Goal: Transaction & Acquisition: Book appointment/travel/reservation

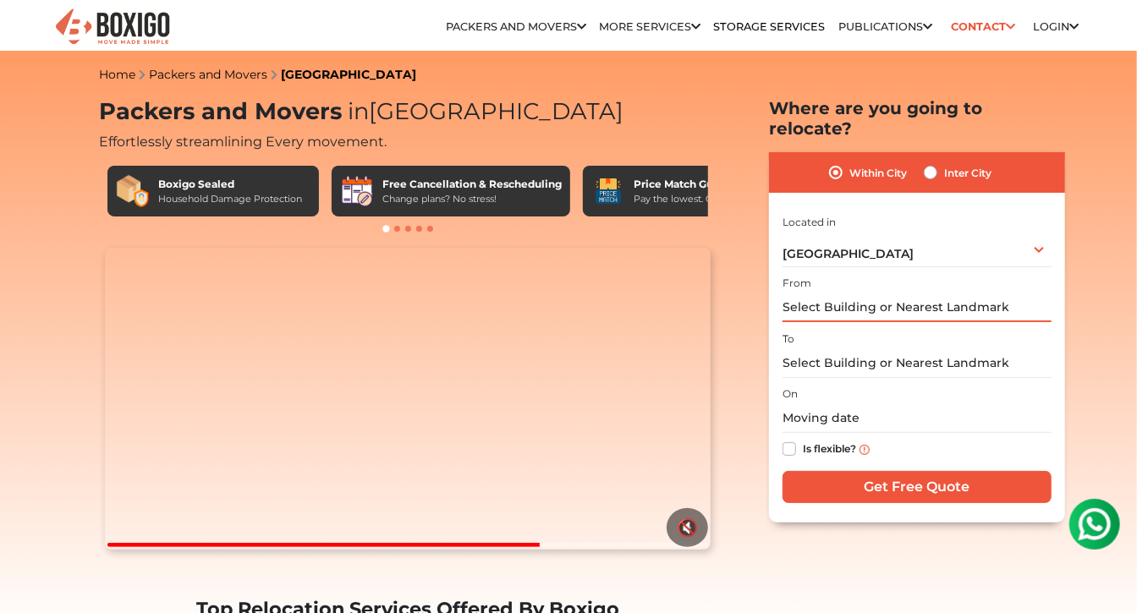
click at [822, 293] on input "text" at bounding box center [917, 308] width 269 height 30
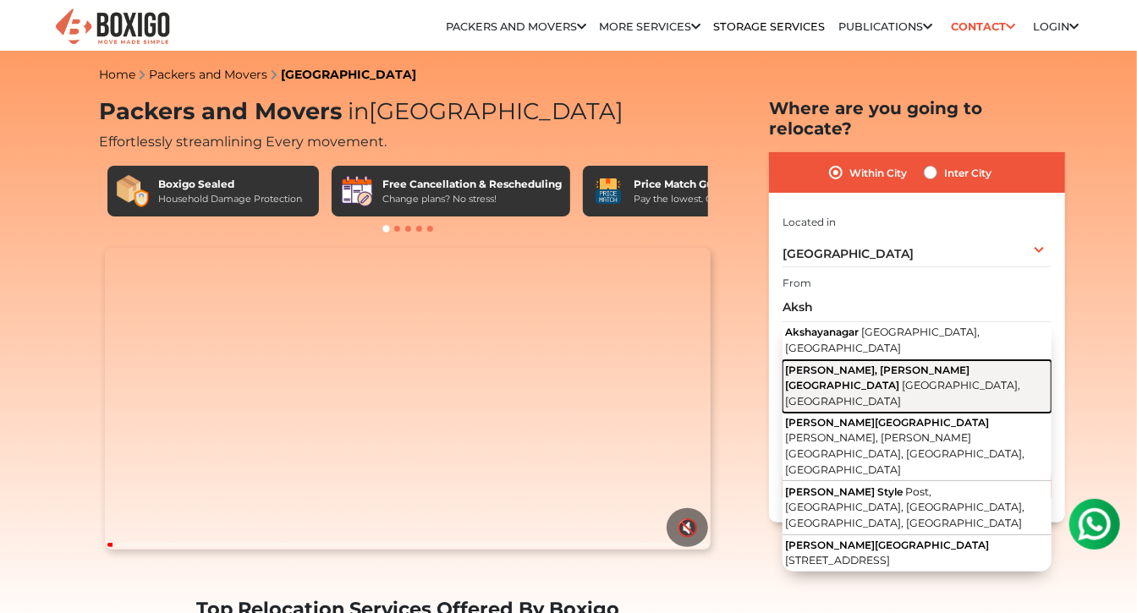
click at [834, 364] on span "[PERSON_NAME], [PERSON_NAME][GEOGRAPHIC_DATA]" at bounding box center [877, 378] width 184 height 28
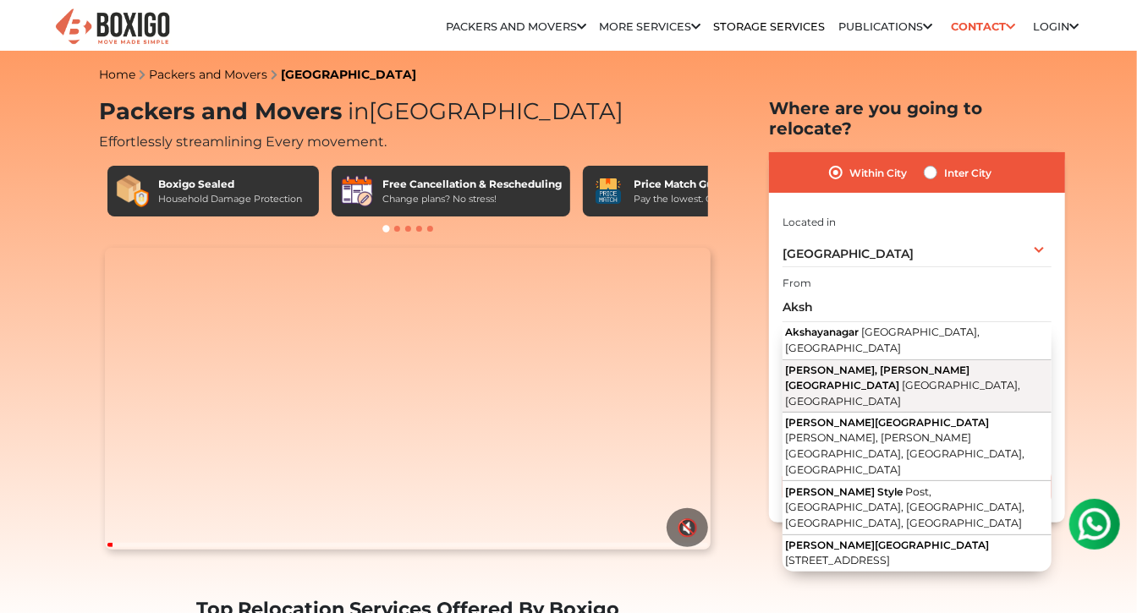
type input "[PERSON_NAME] Nagar, [PERSON_NAME][GEOGRAPHIC_DATA], [GEOGRAPHIC_DATA], [GEOGRA…"
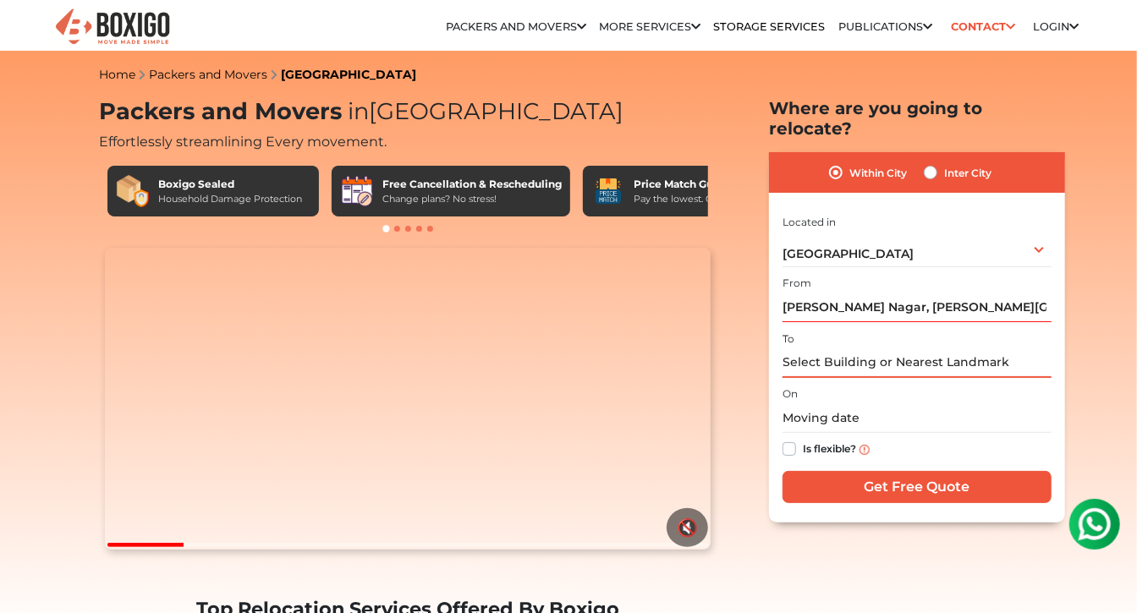
click at [832, 349] on input "text" at bounding box center [917, 364] width 269 height 30
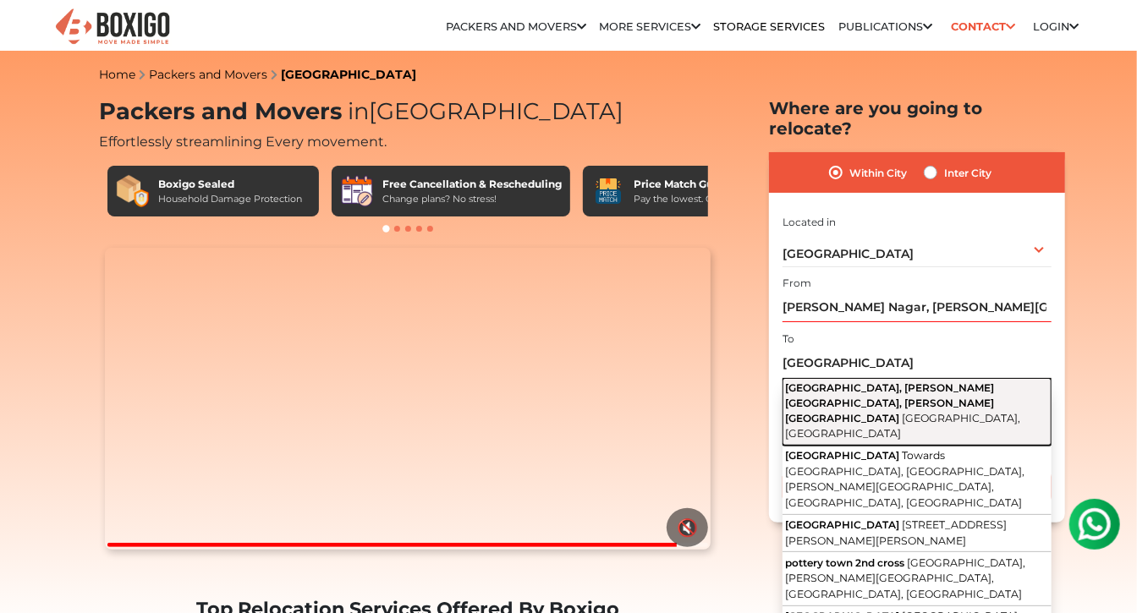
click at [861, 378] on button "[GEOGRAPHIC_DATA], [PERSON_NAME][GEOGRAPHIC_DATA], [PERSON_NAME][GEOGRAPHIC_DAT…" at bounding box center [917, 412] width 269 height 69
type input "[GEOGRAPHIC_DATA], [PERSON_NAME][GEOGRAPHIC_DATA], [PERSON_NAME][GEOGRAPHIC_DAT…"
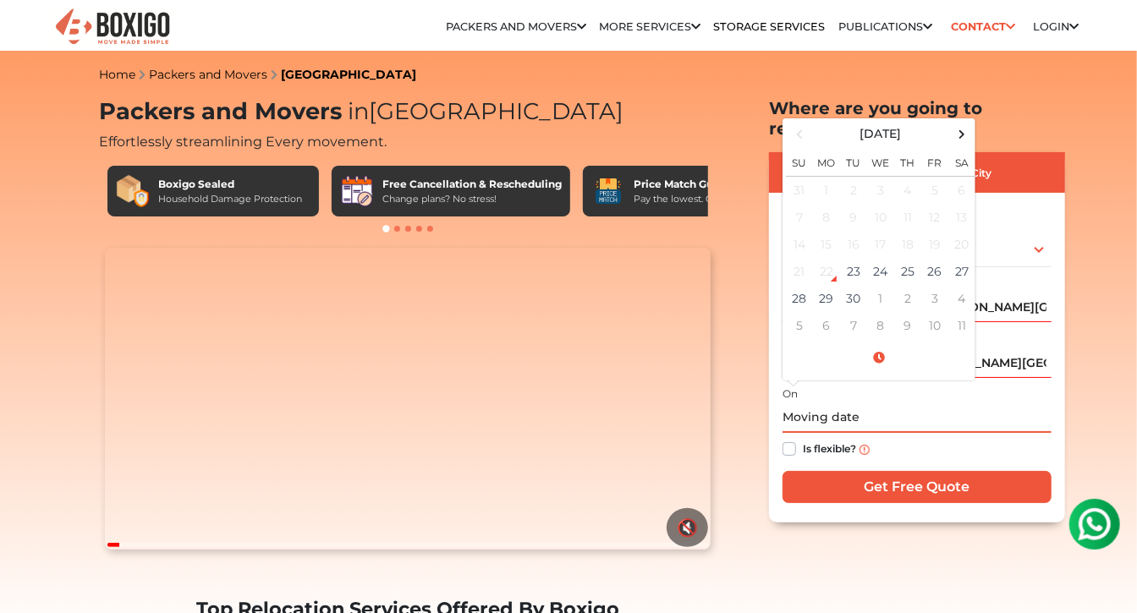
click at [794, 404] on input "text" at bounding box center [917, 419] width 269 height 30
click at [955, 258] on td "27" at bounding box center [961, 271] width 27 height 27
click at [861, 404] on input "[DATE] 12:00 AM" at bounding box center [917, 419] width 269 height 30
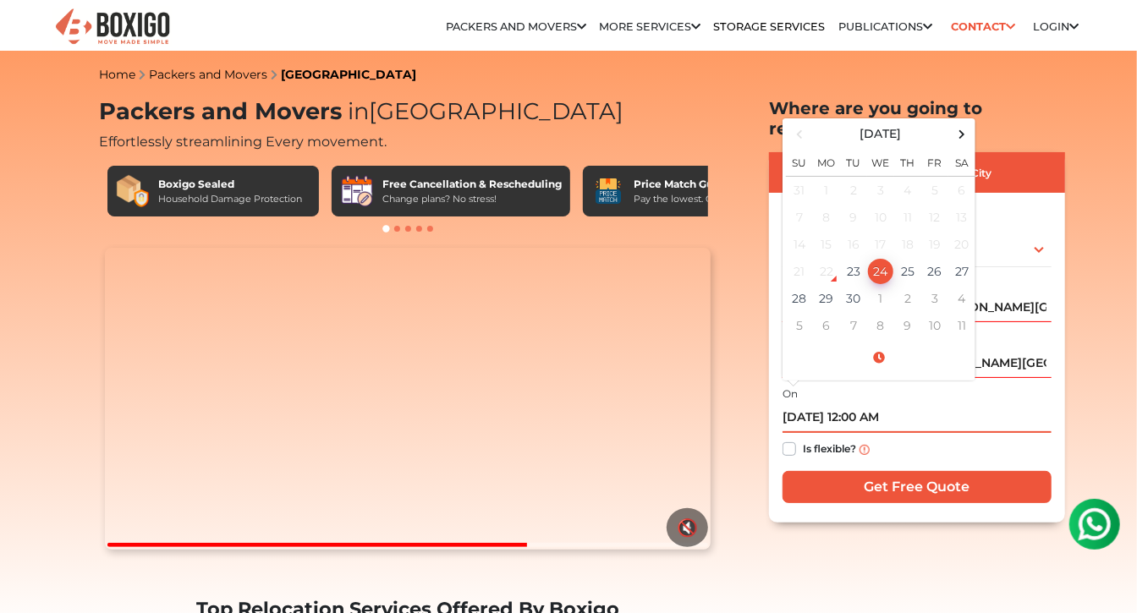
click at [861, 404] on input "[DATE] 12:00 AM" at bounding box center [917, 419] width 269 height 30
click at [906, 258] on td "25" at bounding box center [907, 271] width 27 height 27
click at [954, 258] on td "27" at bounding box center [961, 271] width 27 height 27
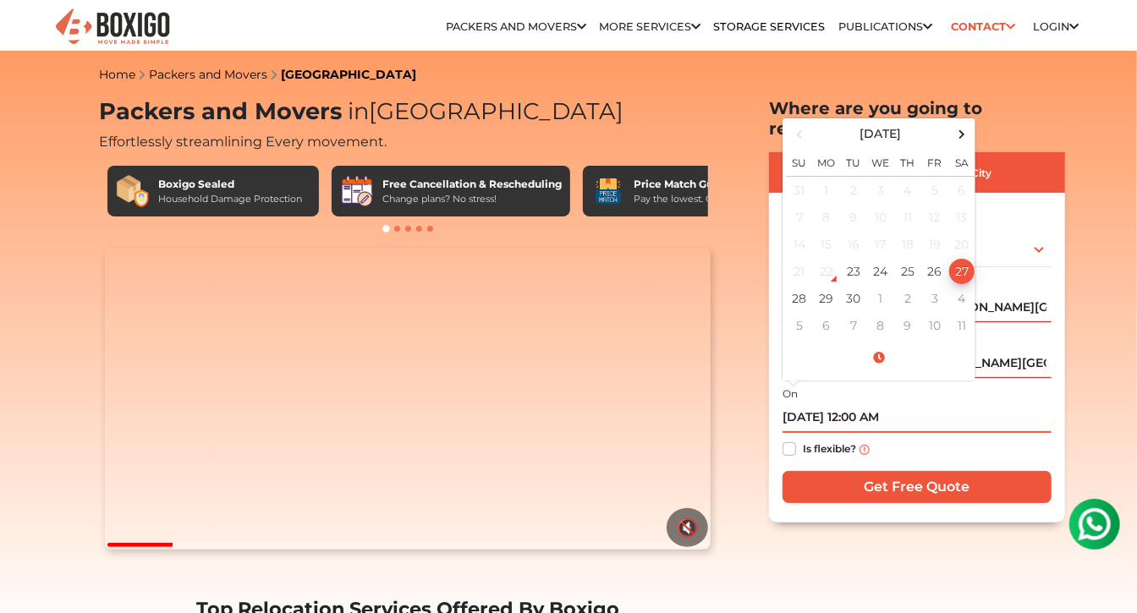
click at [860, 404] on input "[DATE] 12:00 AM" at bounding box center [917, 419] width 269 height 30
type input "[DATE] 10:00 AM"
click at [803, 439] on label "Is flexible?" at bounding box center [829, 448] width 53 height 18
click at [791, 439] on input "Is flexible?" at bounding box center [790, 447] width 14 height 17
checkbox input "true"
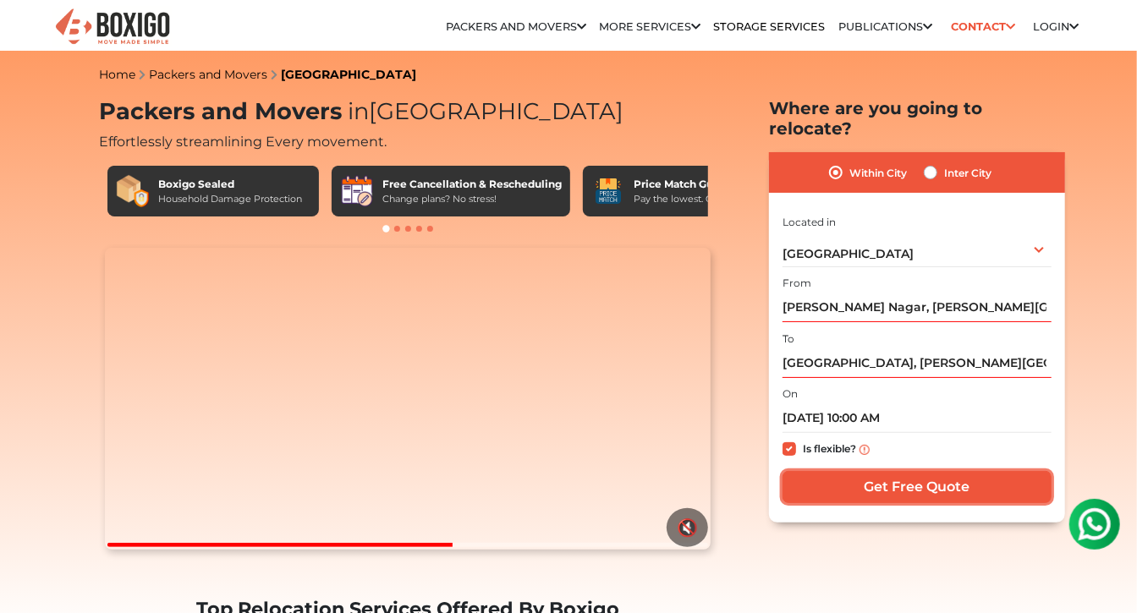
click at [883, 471] on input "Get Free Quote" at bounding box center [917, 487] width 269 height 32
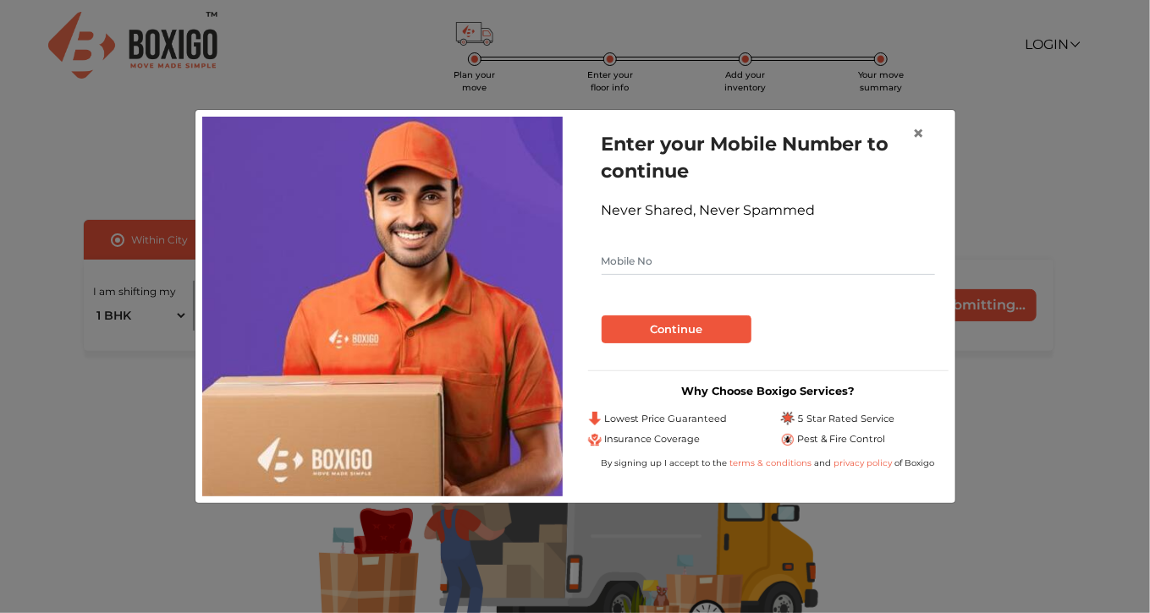
click at [672, 272] on input "text" at bounding box center [768, 261] width 333 height 27
type input "9591297829"
click at [681, 334] on button "Continue" at bounding box center [677, 330] width 150 height 29
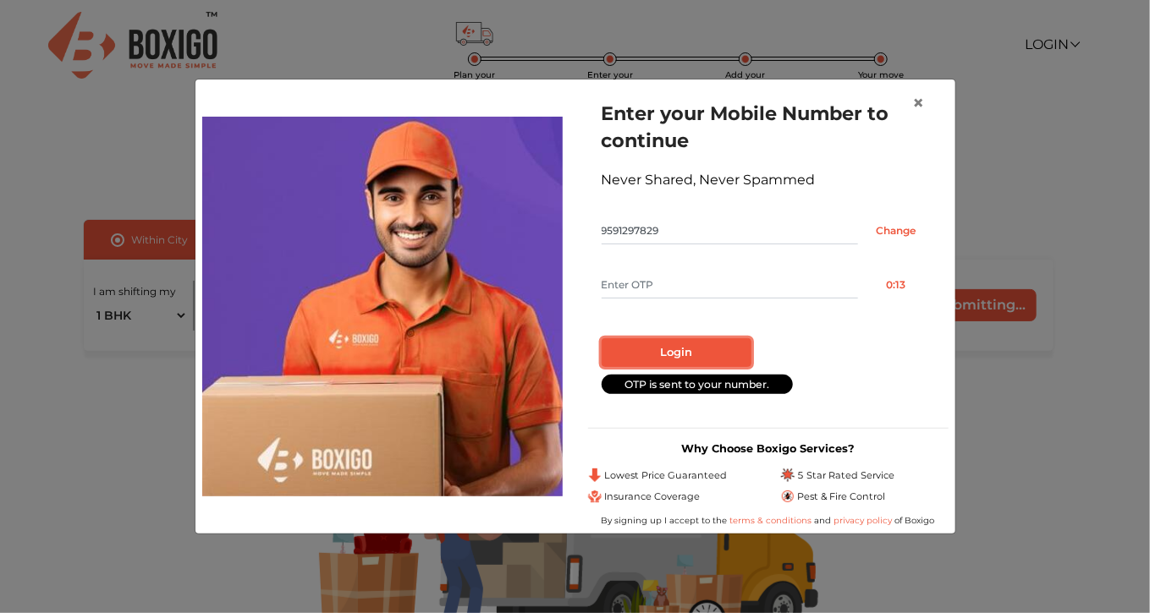
click at [681, 355] on button "Login" at bounding box center [677, 352] width 150 height 29
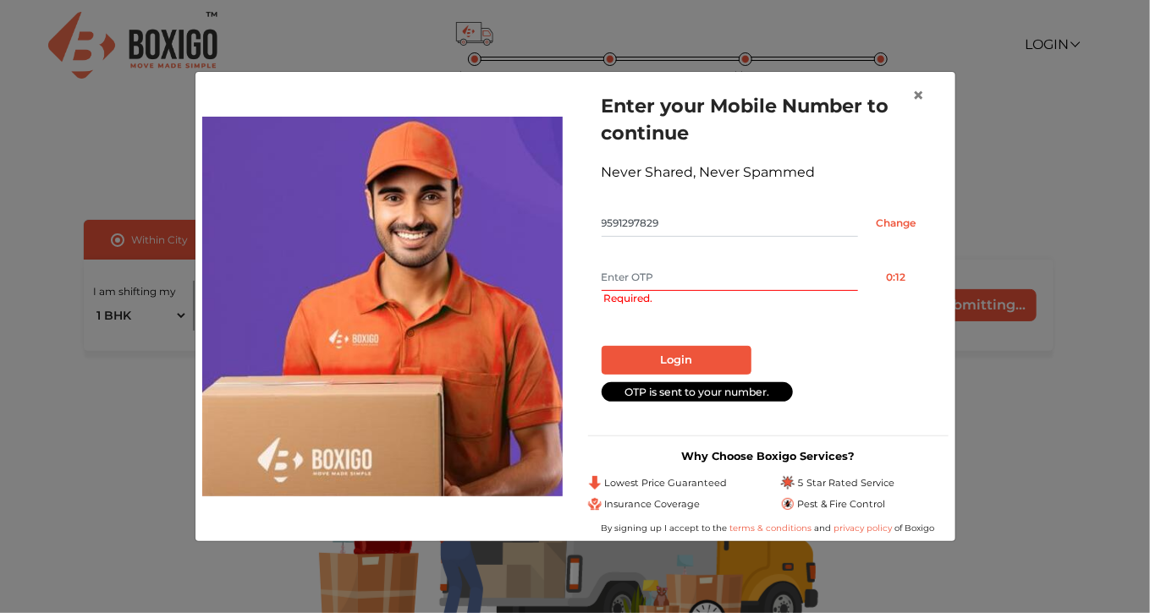
click at [646, 281] on input "text" at bounding box center [730, 277] width 256 height 27
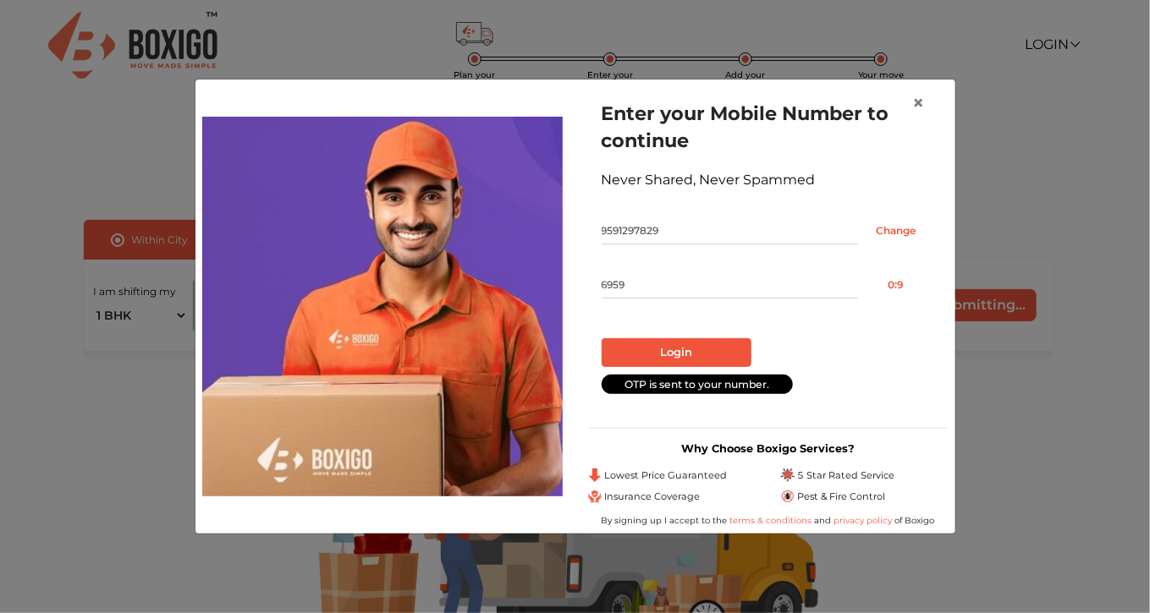
type input "6959"
click at [658, 354] on button "Login" at bounding box center [677, 352] width 150 height 29
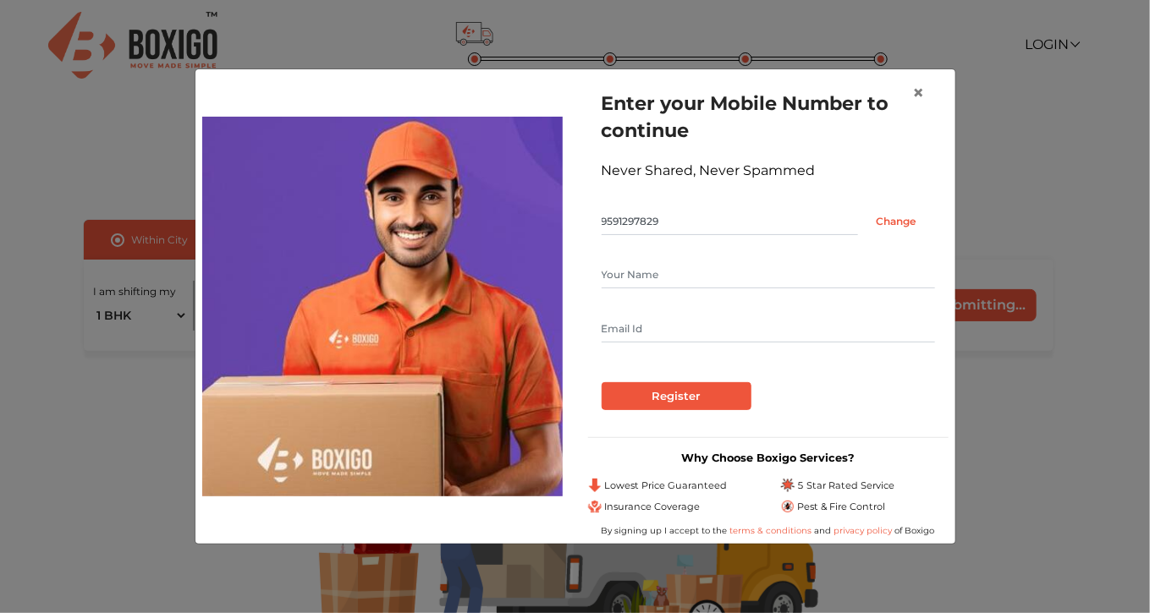
click at [628, 274] on input "text" at bounding box center [768, 274] width 333 height 27
type input "Girish"
click at [638, 332] on input "text" at bounding box center [768, 329] width 333 height 27
type input "kgirish171@gmail.com"
click at [673, 395] on input "Register" at bounding box center [677, 396] width 150 height 29
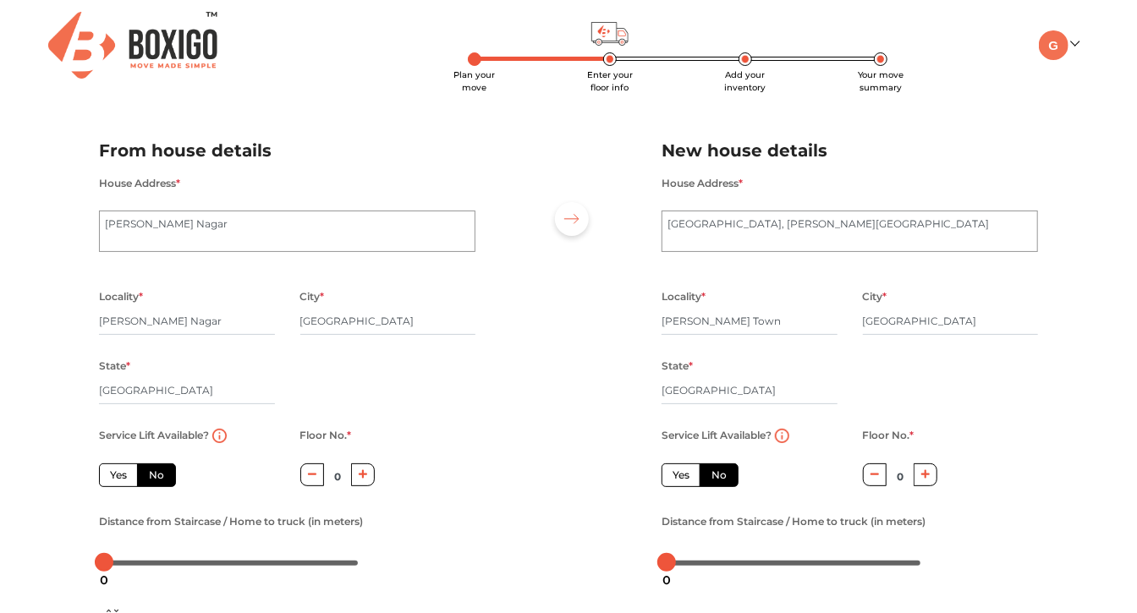
click at [370, 478] on button "button" at bounding box center [363, 475] width 25 height 23
type input "4"
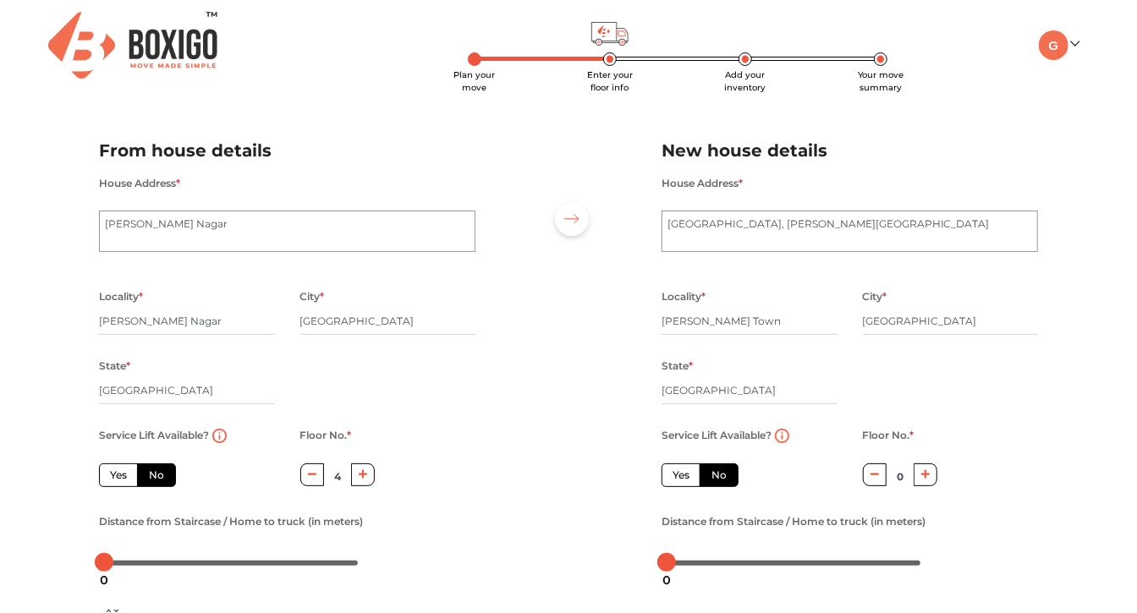
click at [464, 448] on div "Service Lift Available? Yes No Floor No. * 4 Distance from Staircase / Home to …" at bounding box center [287, 500] width 402 height 151
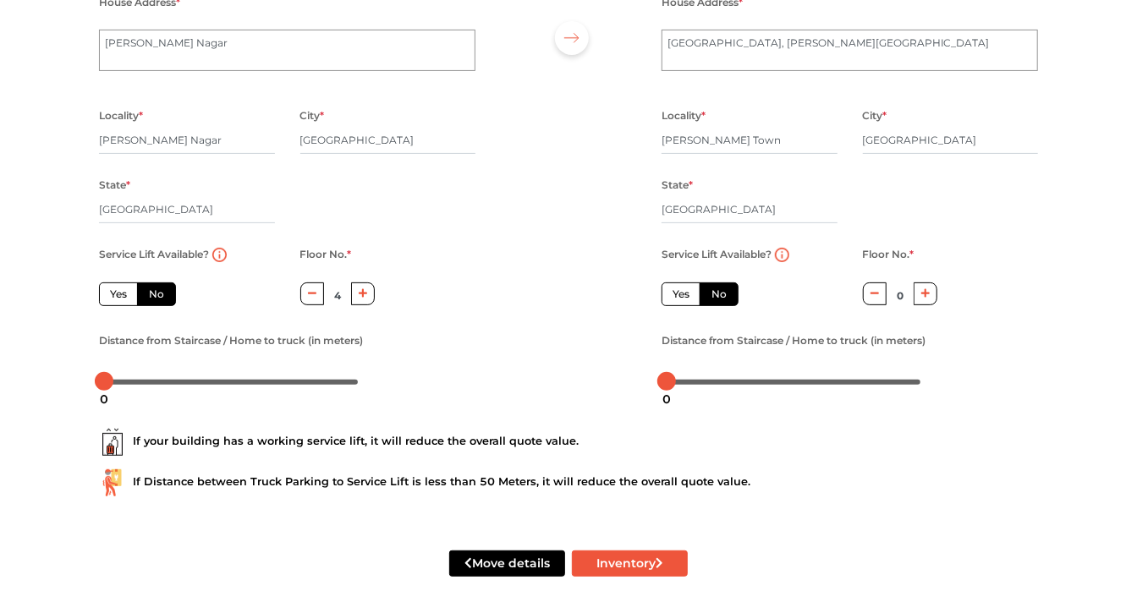
scroll to position [184, 0]
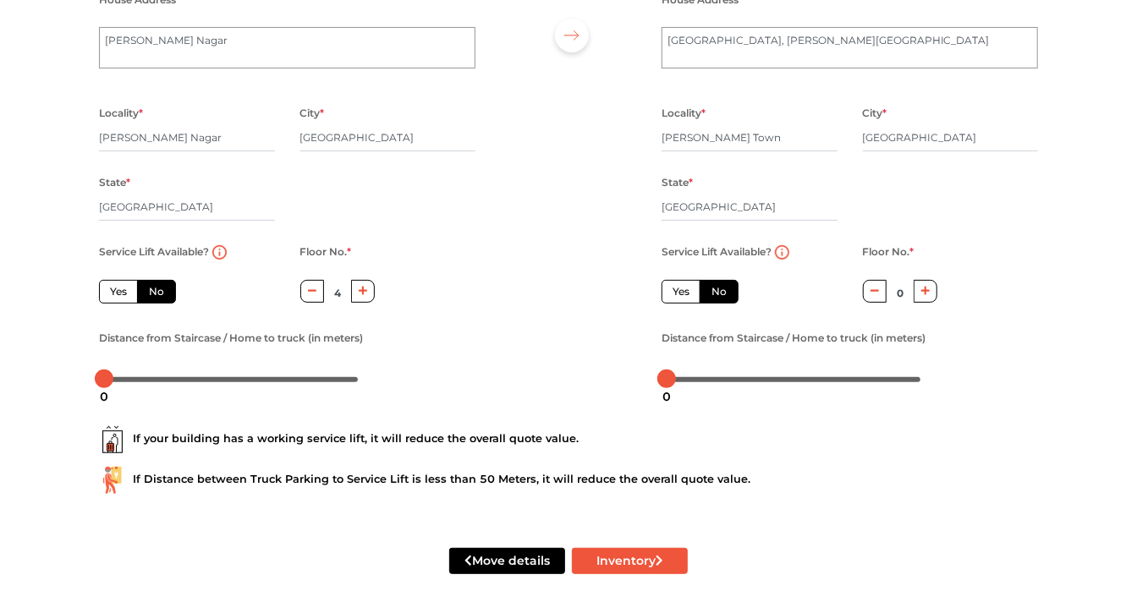
click at [514, 306] on div at bounding box center [568, 166] width 161 height 466
click at [115, 380] on div at bounding box center [231, 379] width 254 height 10
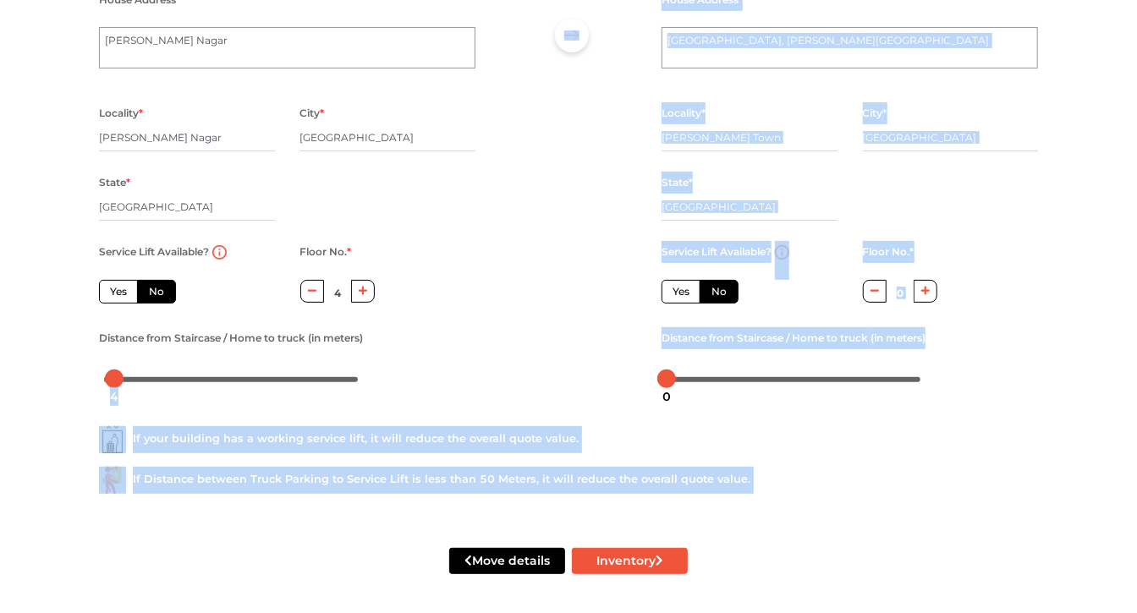
drag, startPoint x: 115, startPoint y: 382, endPoint x: 109, endPoint y: 392, distance: 11.8
click at [94, 384] on body "Plan your move Enter your floor info Add your inventory Your move summary My Mo…" at bounding box center [568, 122] width 1137 height 613
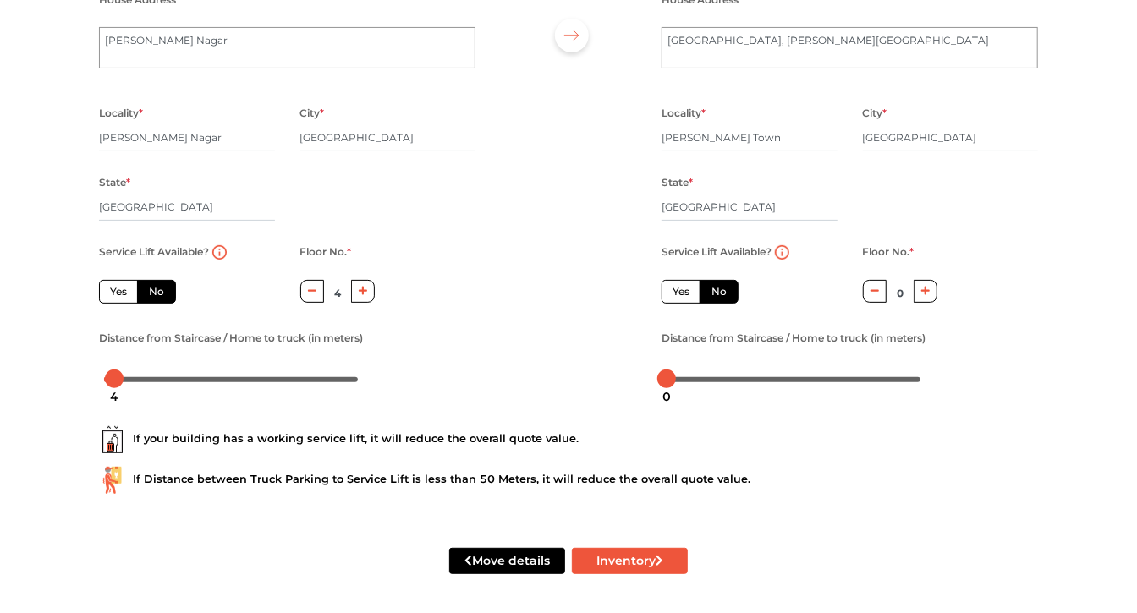
click at [140, 395] on div "From house details House Address * Akshaya Nagar Locality * Ramamurthy Nagar Ci…" at bounding box center [287, 176] width 402 height 446
drag, startPoint x: 113, startPoint y: 382, endPoint x: 96, endPoint y: 380, distance: 17.1
click at [96, 380] on body "Plan your move Enter your floor info Add your inventory Your move summary My Mo…" at bounding box center [568, 122] width 1137 height 613
click at [875, 292] on icon "button" at bounding box center [875, 291] width 9 height 10
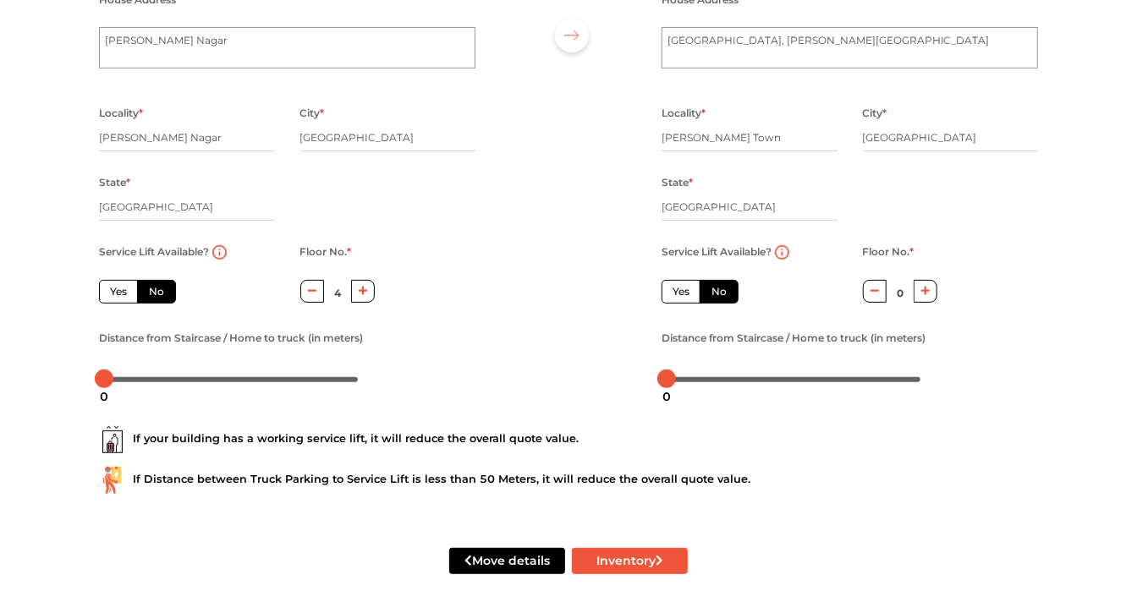
click at [875, 292] on icon "button" at bounding box center [875, 291] width 9 height 10
click at [608, 563] on button "Inventory" at bounding box center [630, 561] width 116 height 26
radio input "true"
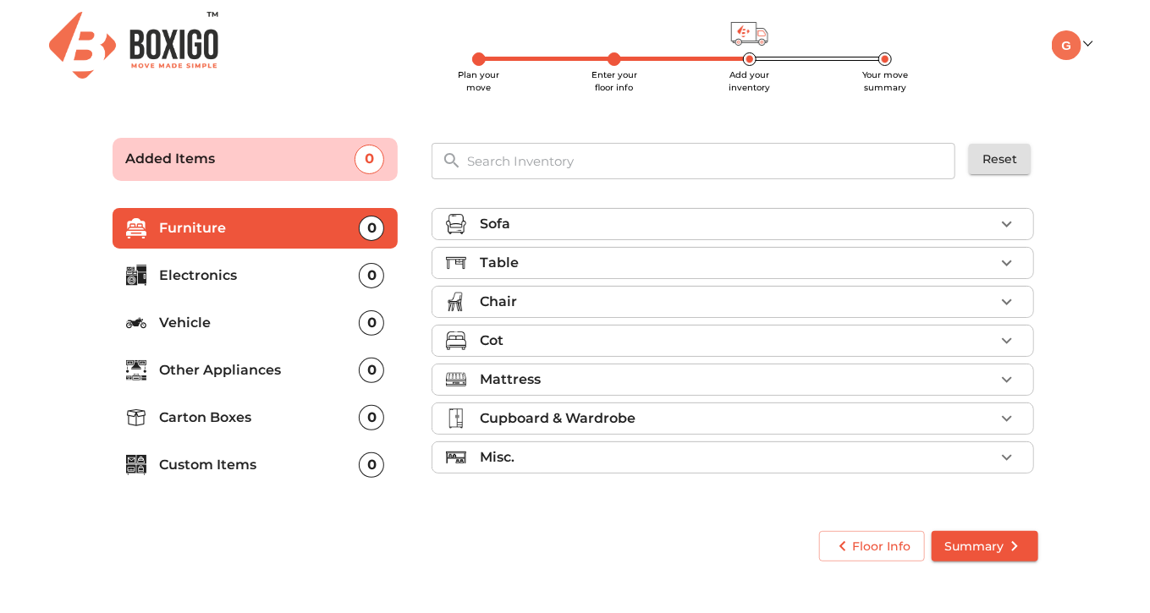
click at [533, 262] on div "Table" at bounding box center [737, 263] width 514 height 20
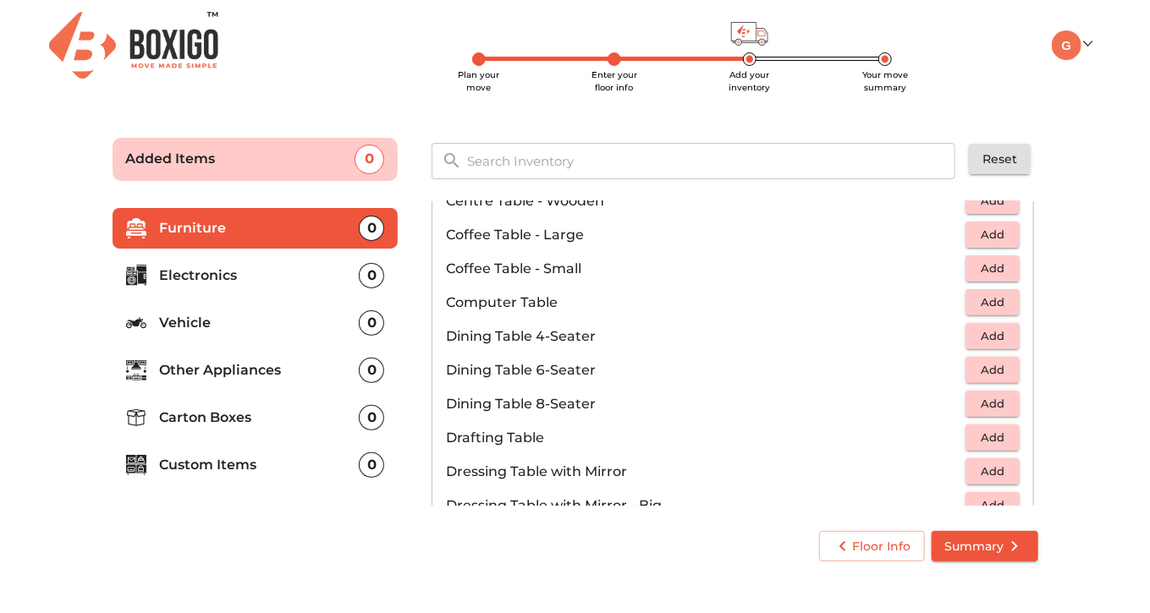
scroll to position [254, 0]
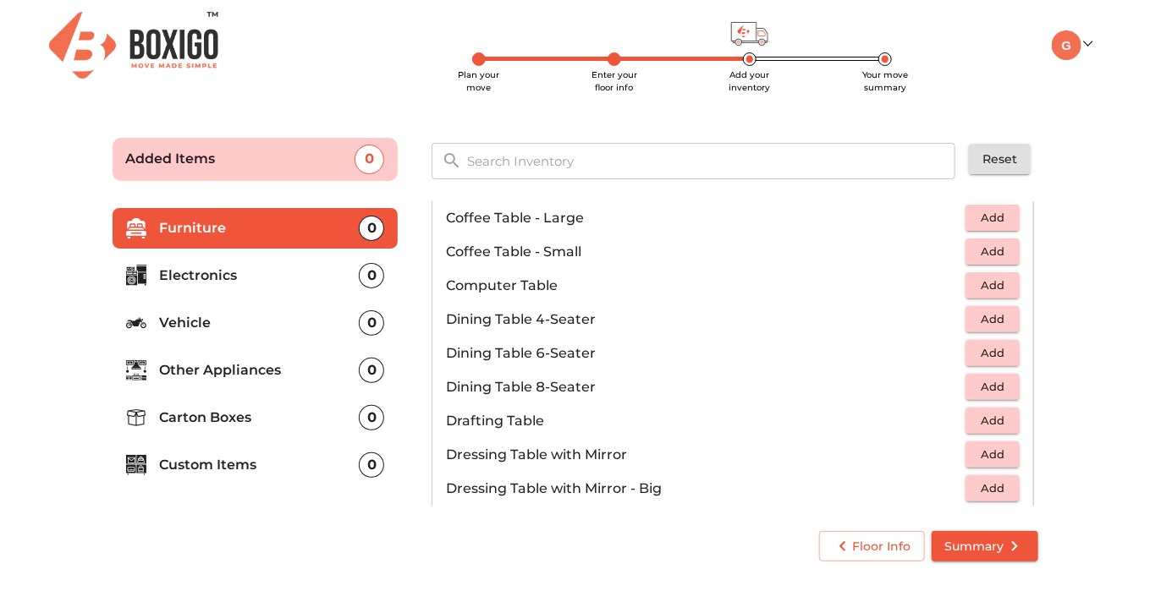
click at [976, 281] on span "Add" at bounding box center [992, 285] width 37 height 19
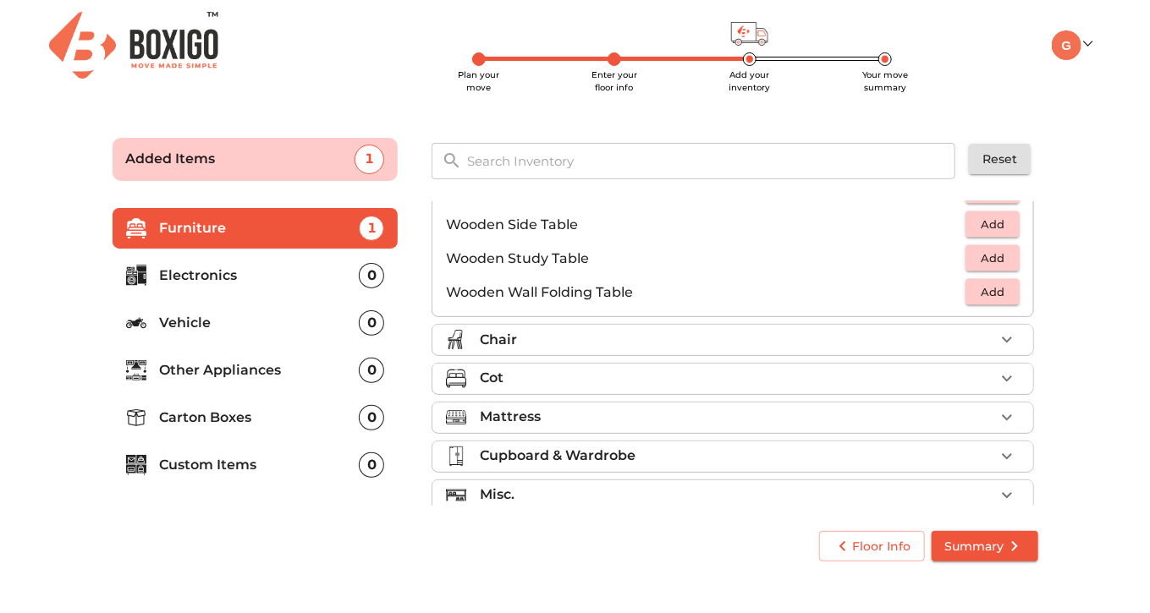
scroll to position [1178, 0]
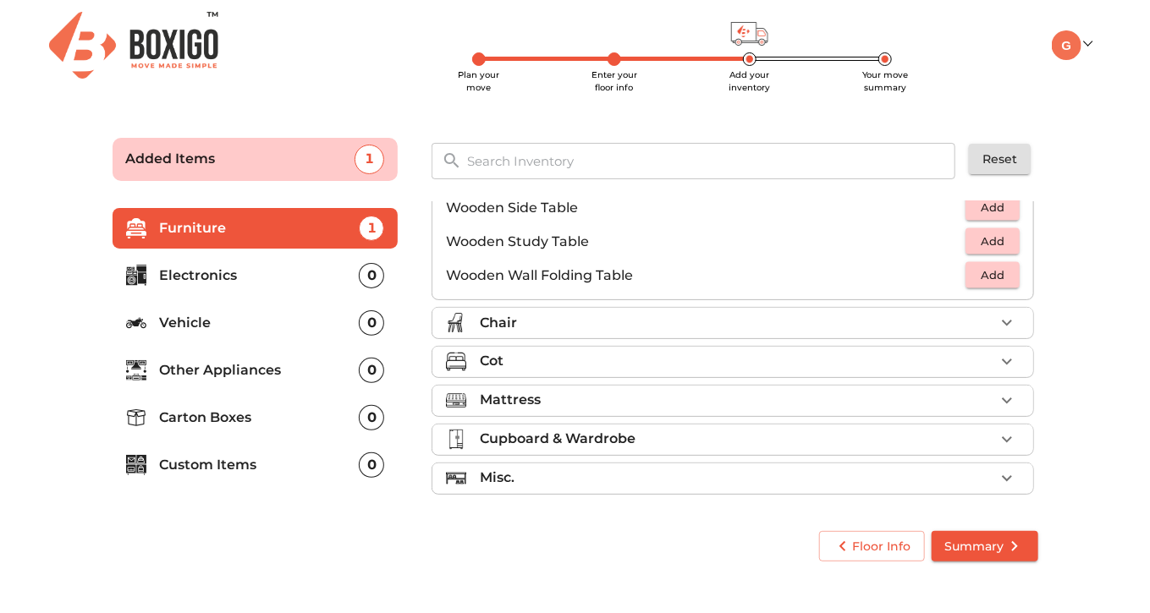
click at [596, 326] on div "Chair" at bounding box center [737, 323] width 514 height 20
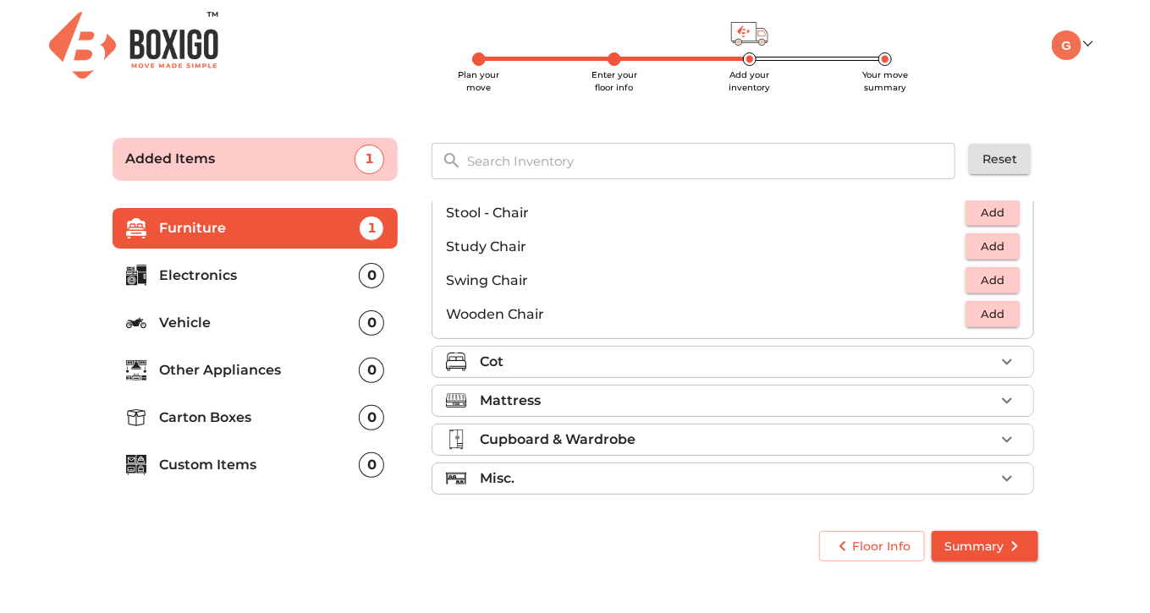
scroll to position [619, 0]
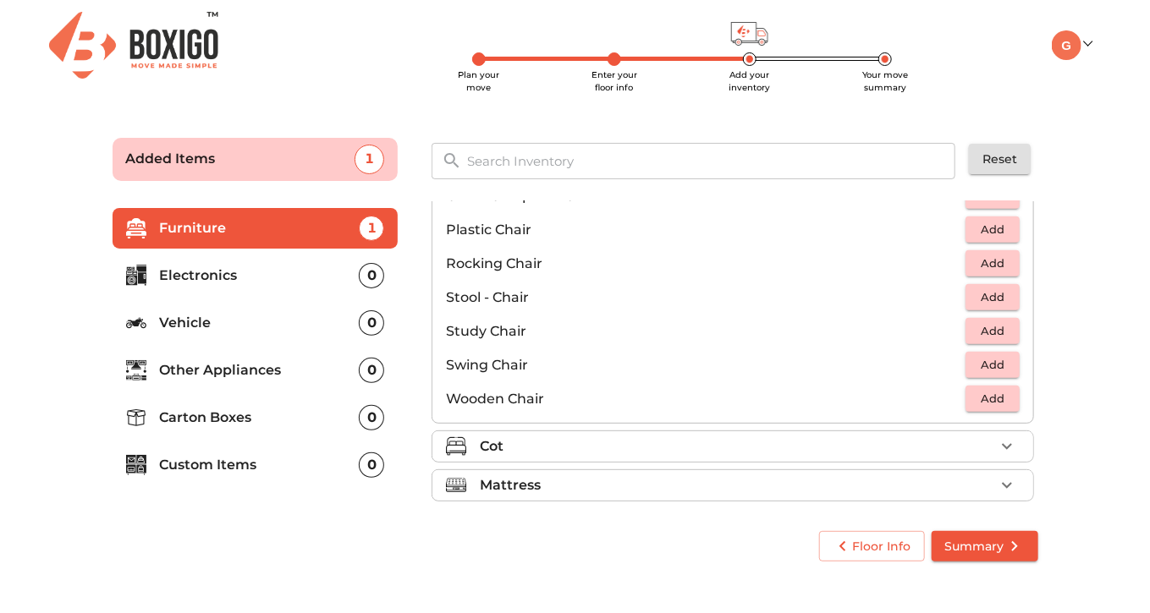
click at [974, 231] on span "Add" at bounding box center [992, 229] width 37 height 19
click at [1001, 224] on icon "button" at bounding box center [1007, 230] width 12 height 12
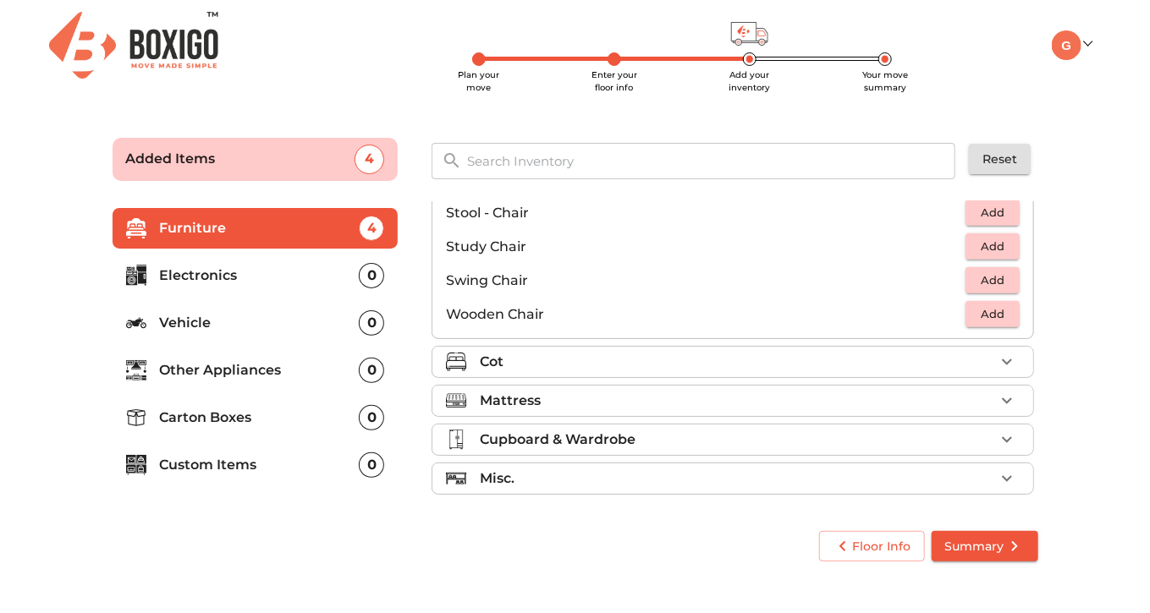
click at [758, 370] on div "Cot" at bounding box center [737, 362] width 514 height 20
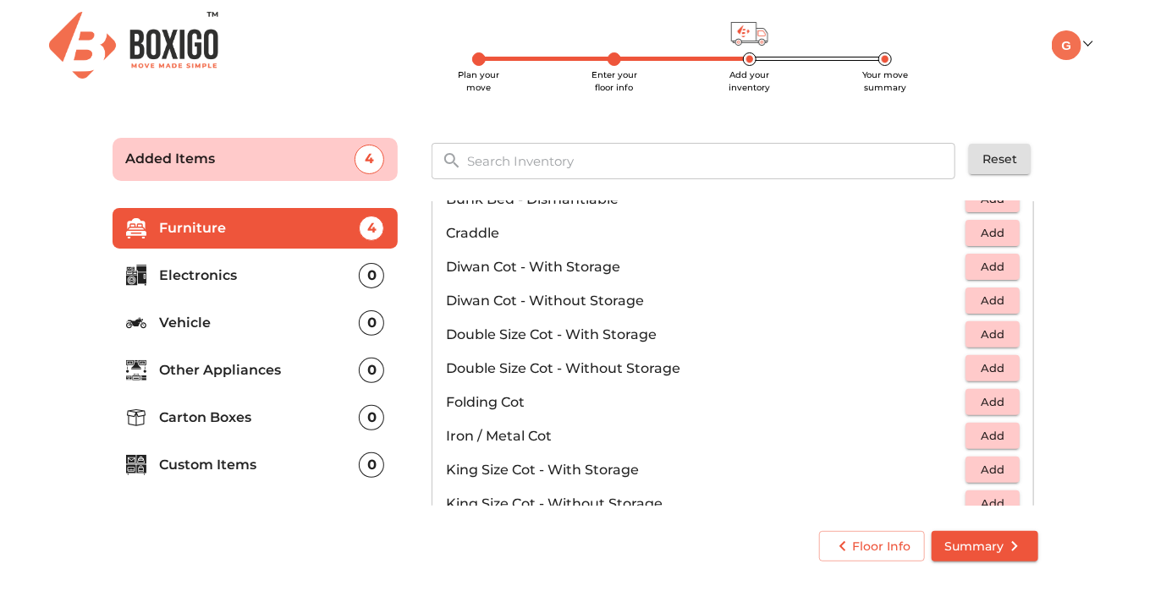
scroll to position [124, 0]
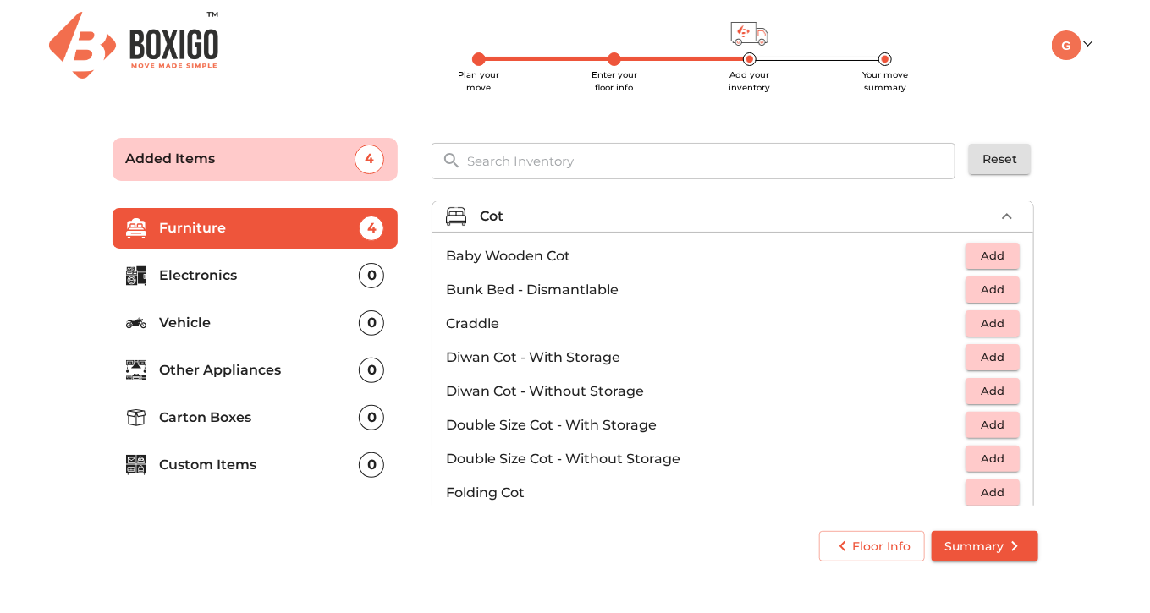
click at [978, 392] on span "Add" at bounding box center [992, 391] width 37 height 19
click at [945, 386] on icon "button" at bounding box center [955, 392] width 20 height 20
click at [986, 460] on span "Add" at bounding box center [992, 458] width 37 height 19
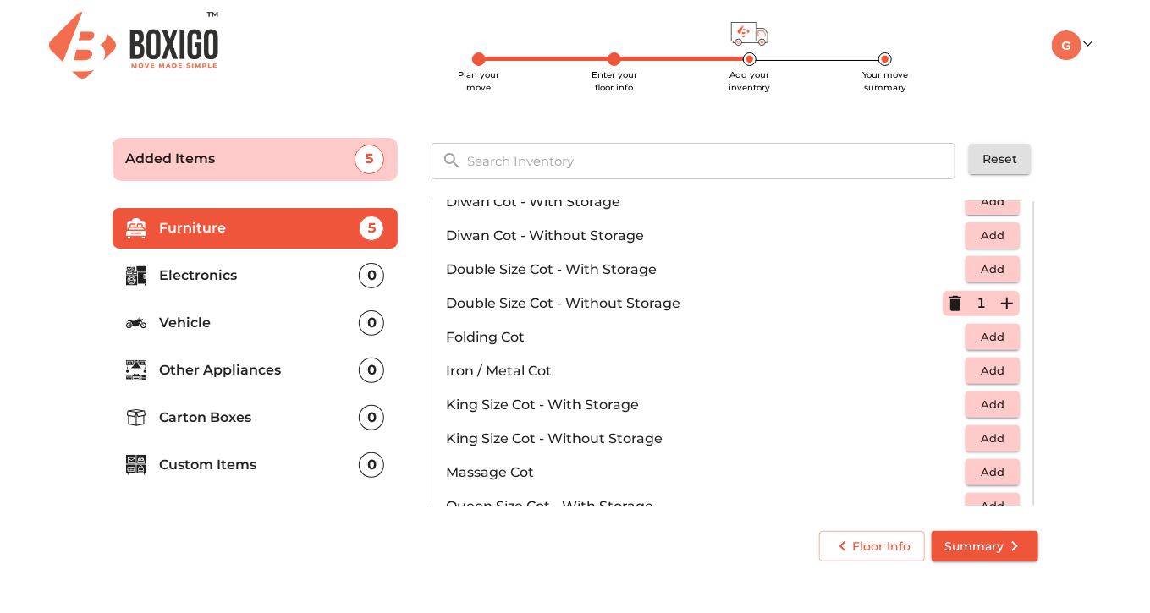
scroll to position [294, 0]
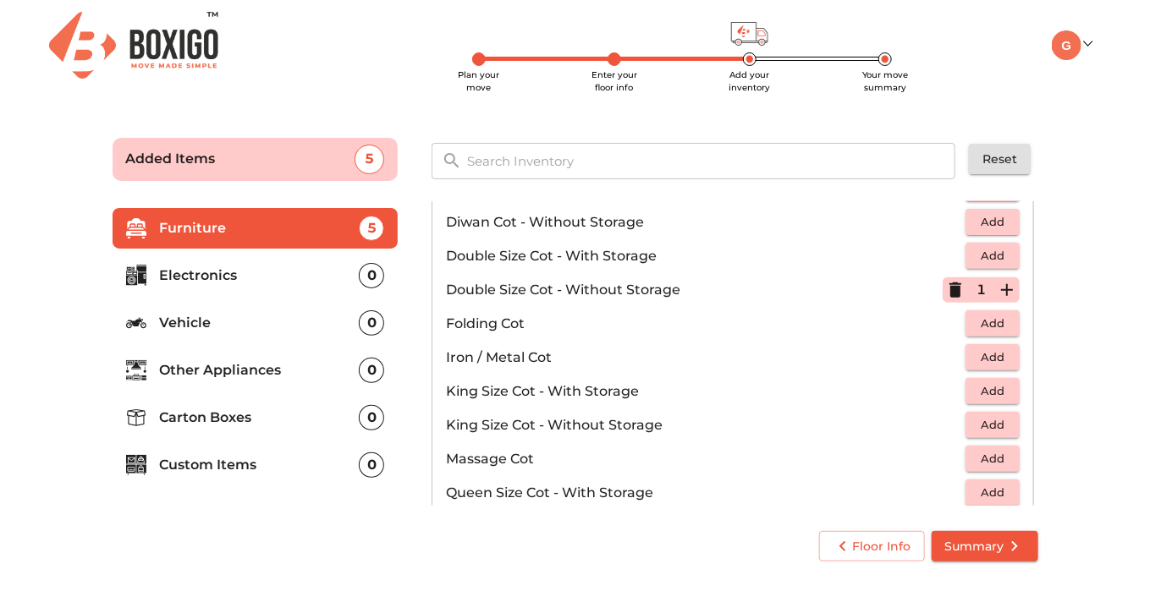
click at [992, 325] on span "Add" at bounding box center [992, 323] width 37 height 19
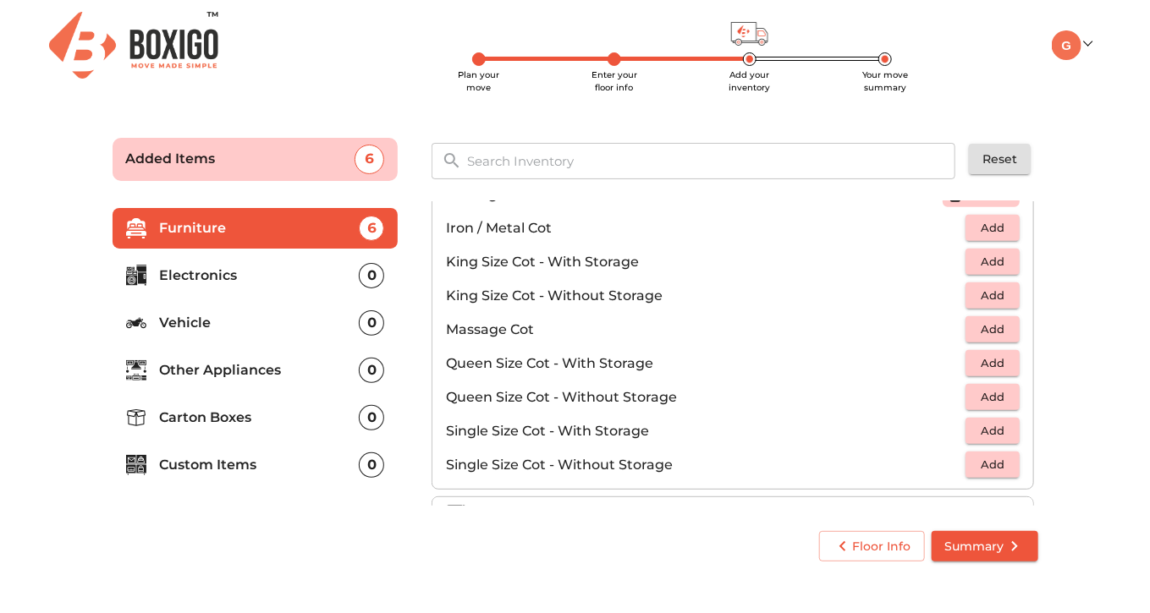
scroll to position [463, 0]
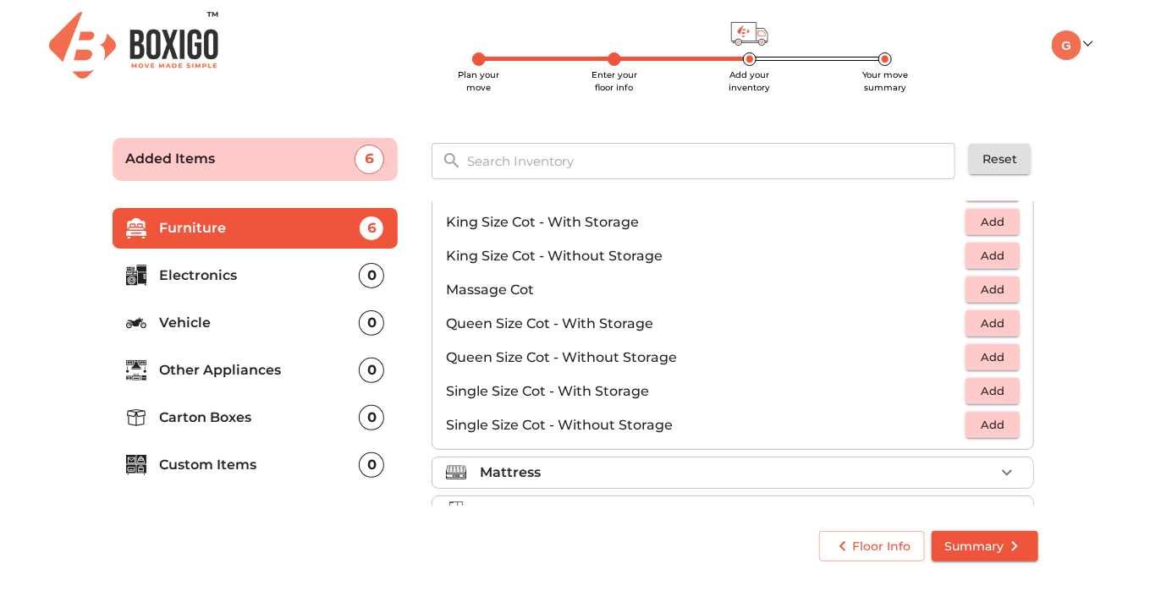
click at [982, 356] on span "Add" at bounding box center [992, 357] width 37 height 19
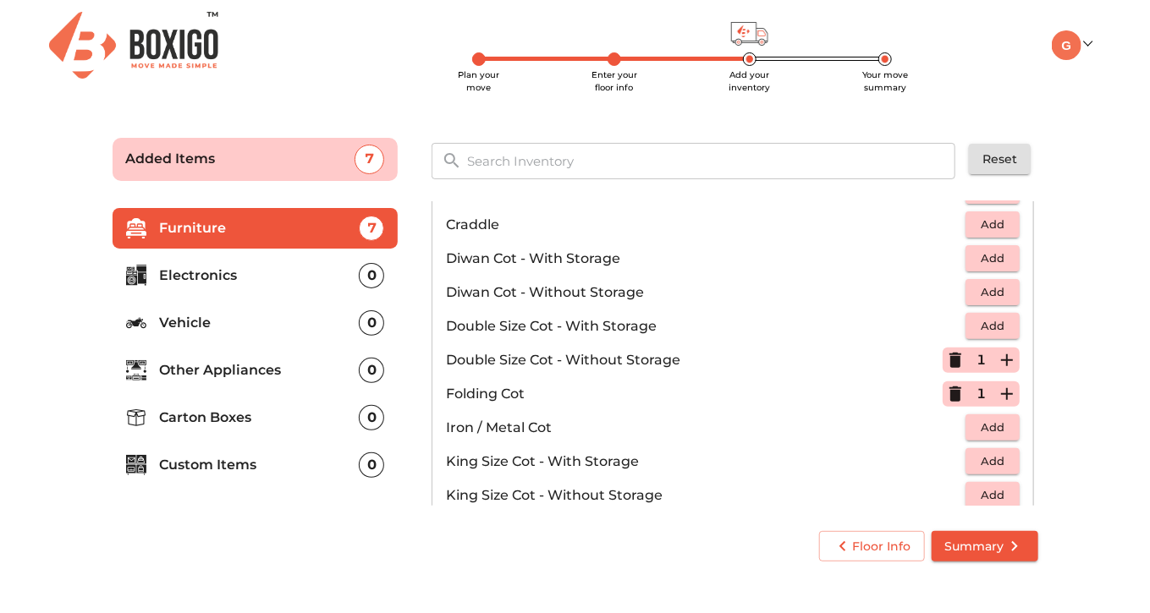
scroll to position [209, 0]
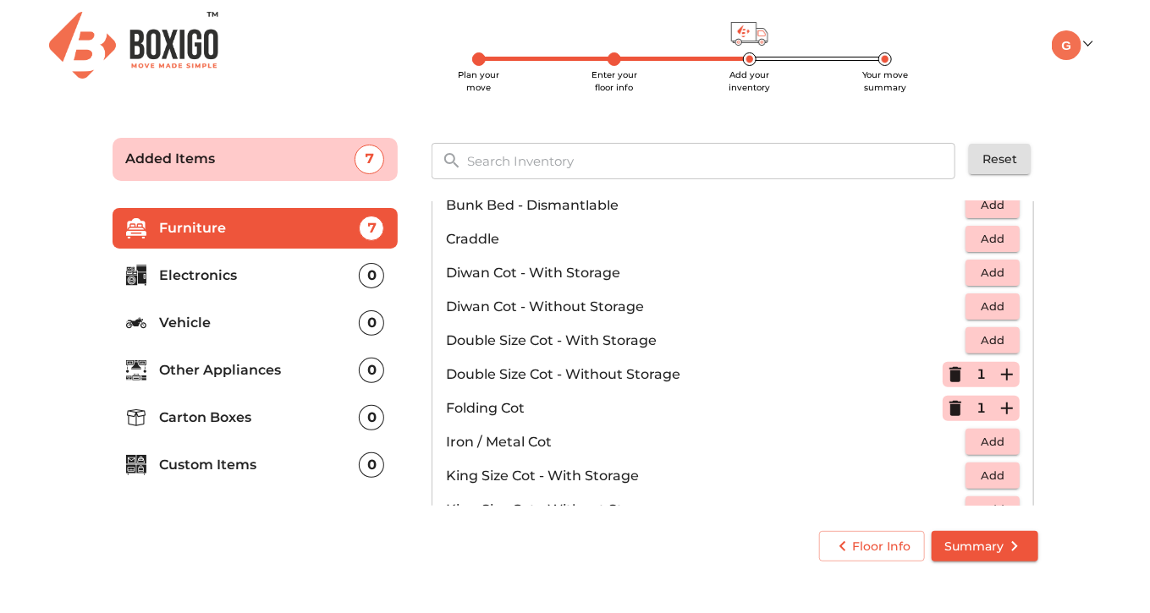
click at [949, 370] on icon "button" at bounding box center [955, 374] width 12 height 15
click at [950, 406] on icon "button" at bounding box center [955, 408] width 12 height 15
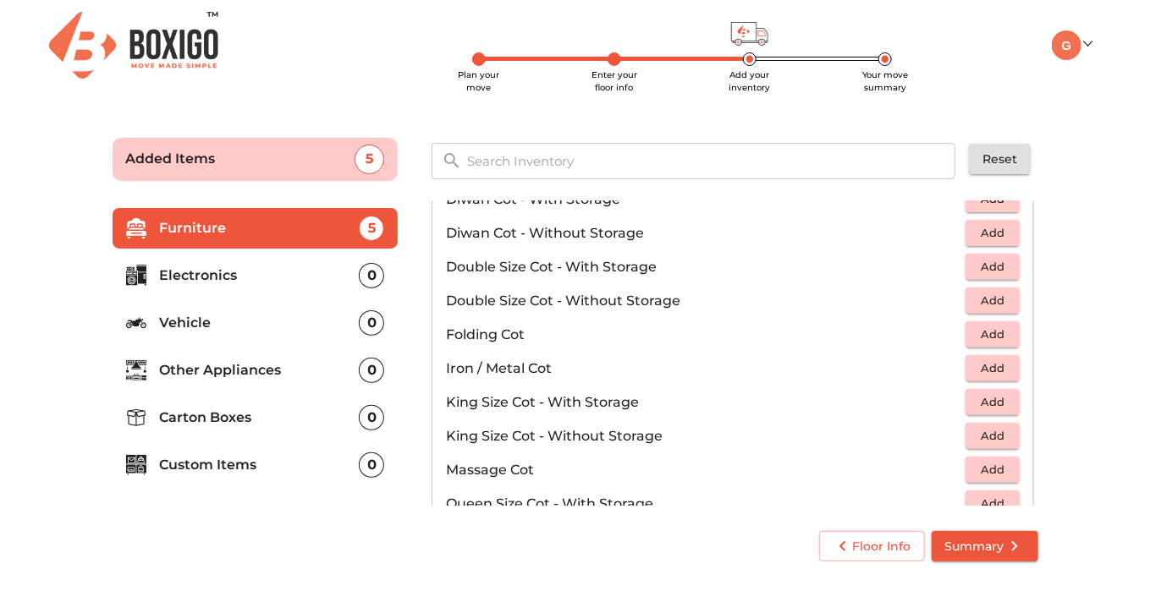
scroll to position [536, 0]
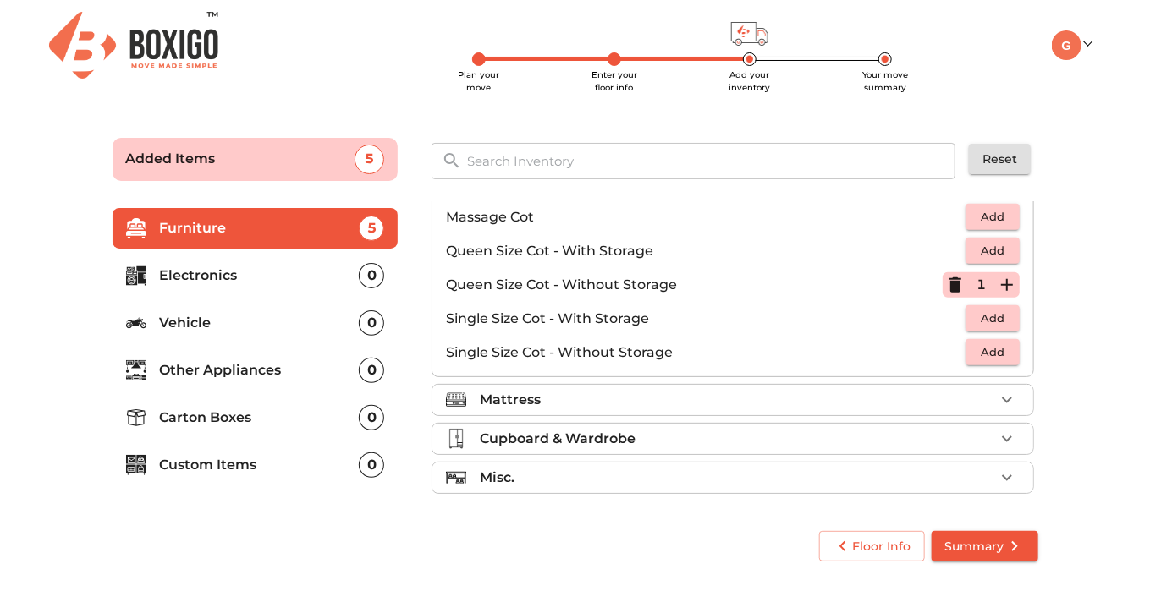
click at [792, 393] on div "Mattress" at bounding box center [737, 400] width 514 height 20
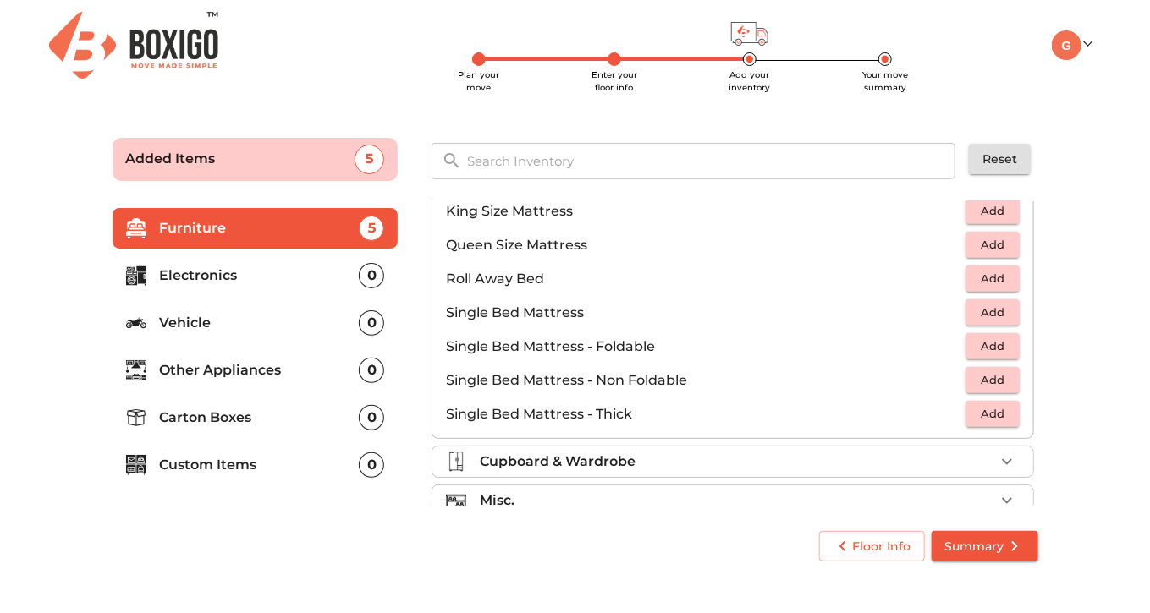
scroll to position [333, 0]
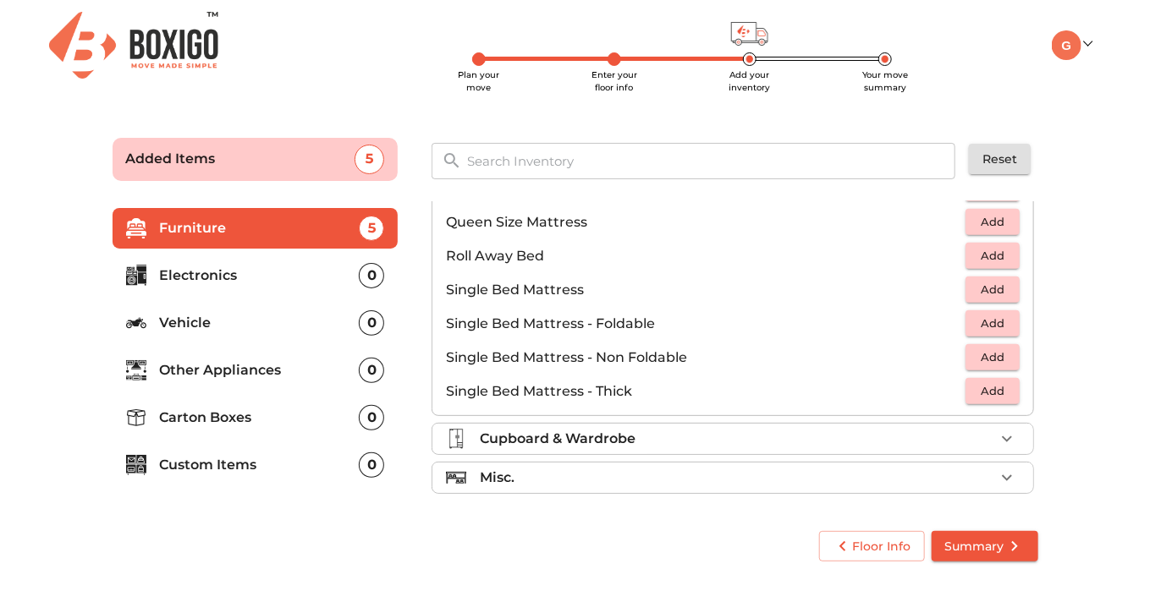
click at [974, 349] on span "Add" at bounding box center [992, 357] width 37 height 19
click at [249, 275] on p "Electronics" at bounding box center [260, 276] width 200 height 20
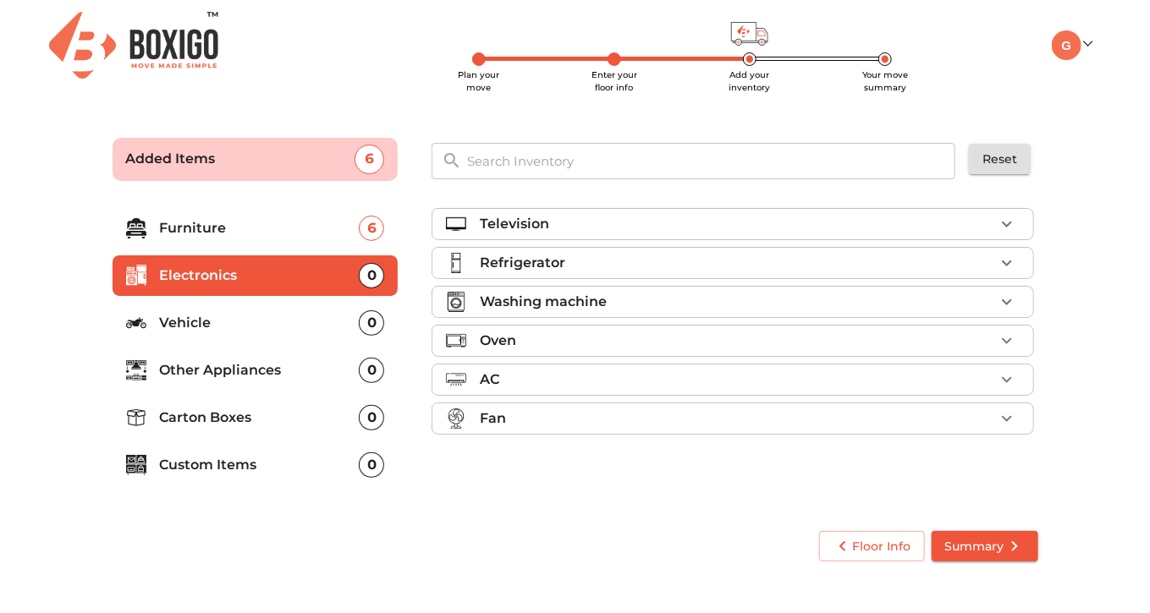
click at [573, 261] on div "Refrigerator" at bounding box center [737, 263] width 514 height 20
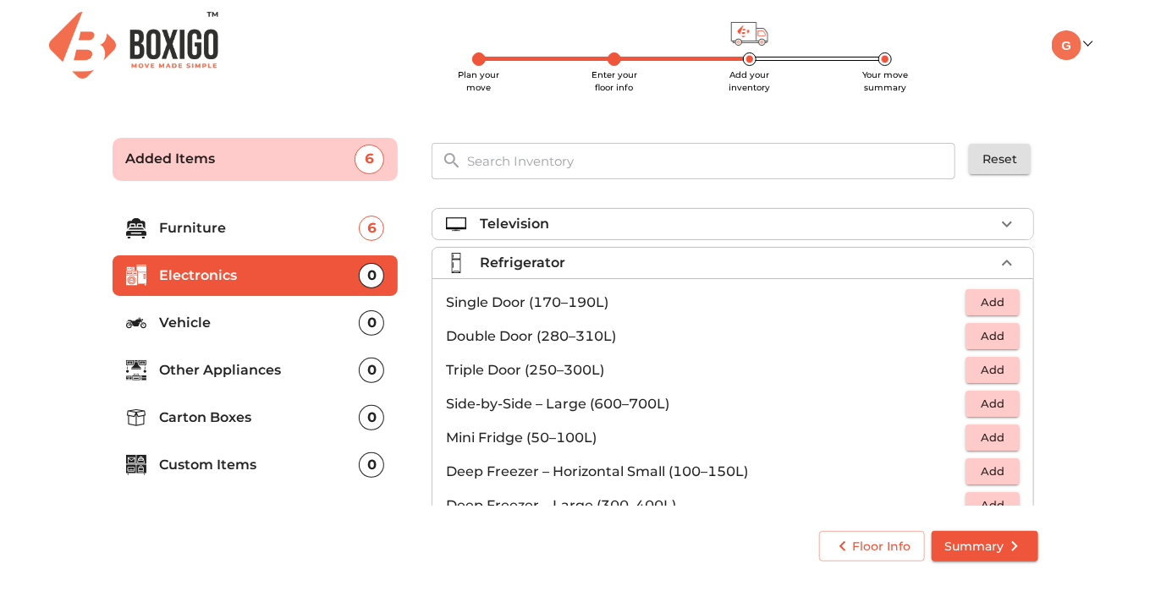
click at [974, 342] on span "Add" at bounding box center [992, 336] width 37 height 19
click at [582, 232] on div "Television" at bounding box center [737, 224] width 514 height 20
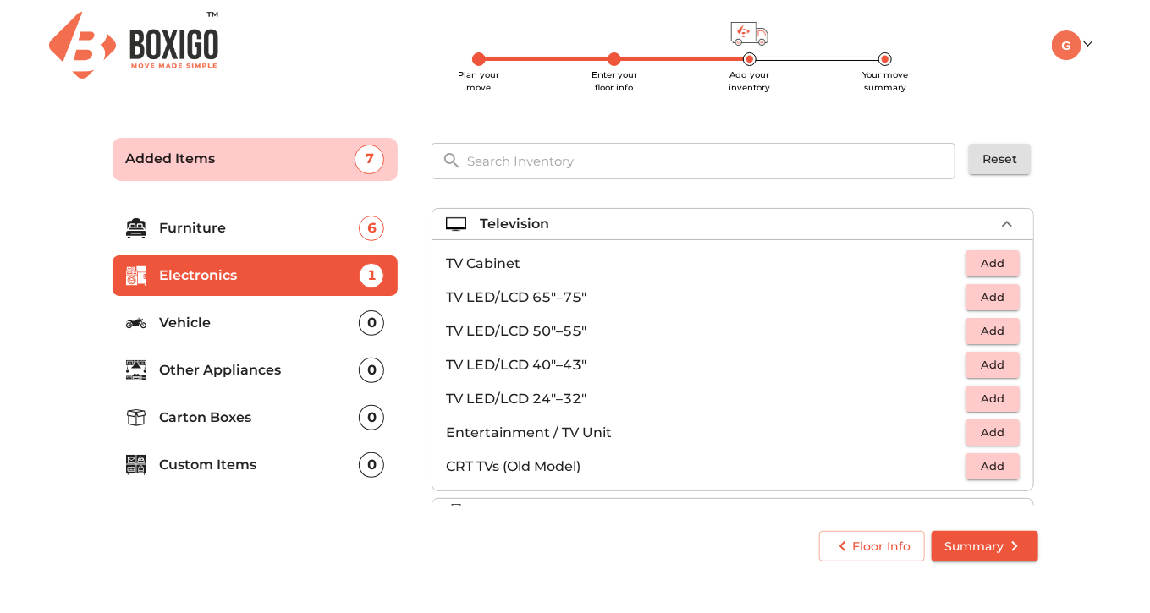
click at [642, 554] on div "Floor Info Summary" at bounding box center [575, 547] width 939 height 45
click at [514, 220] on p "Television" at bounding box center [514, 224] width 69 height 20
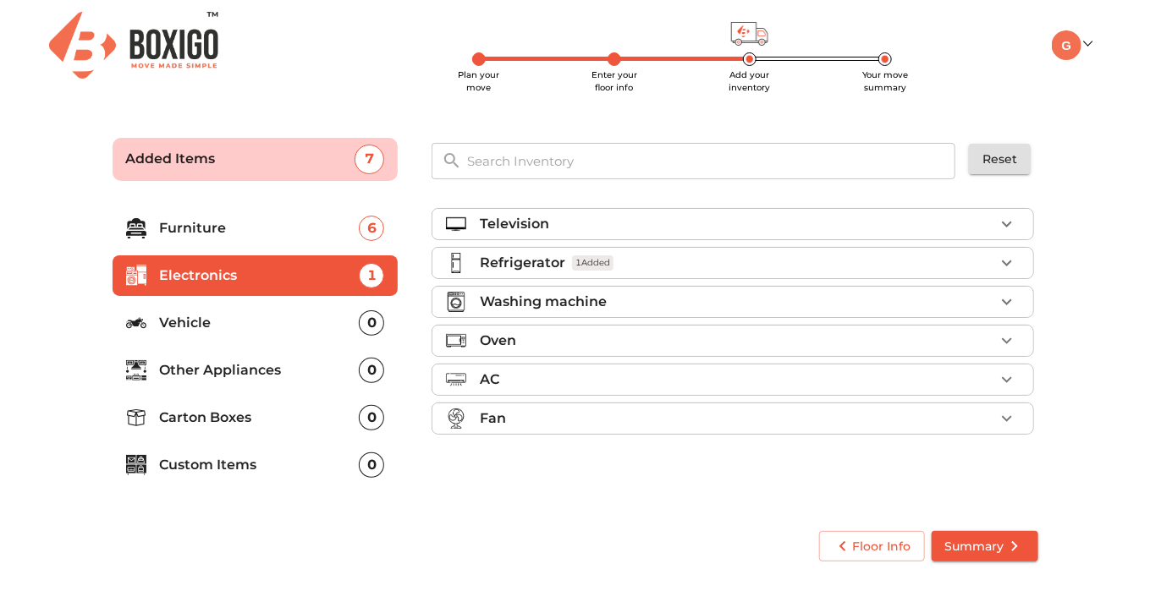
click at [534, 302] on p "Washing machine" at bounding box center [543, 302] width 127 height 20
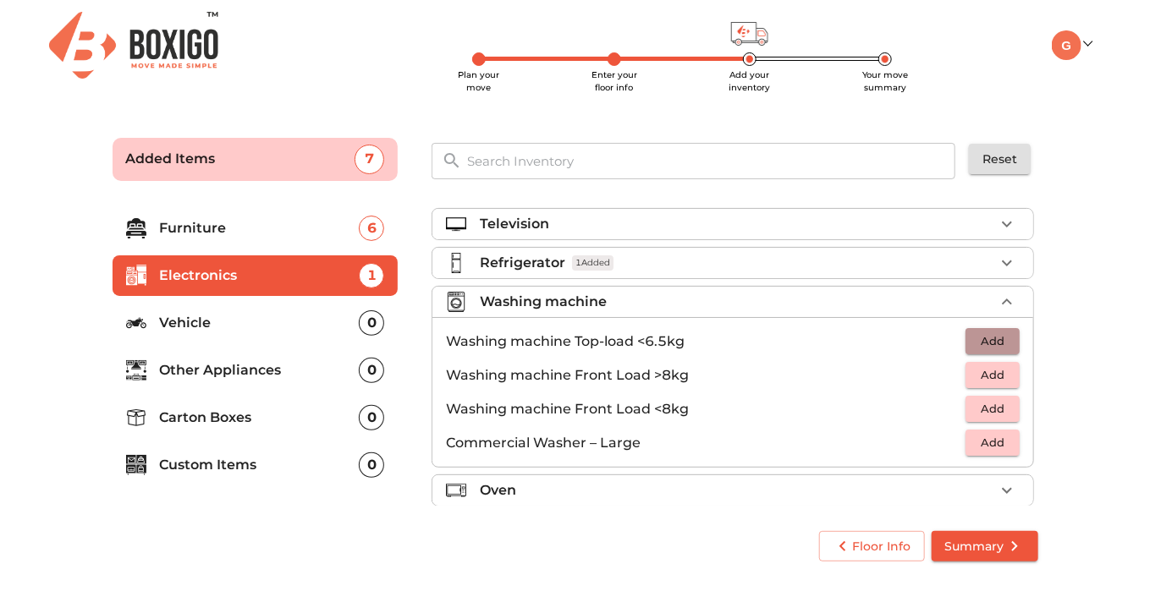
click at [982, 344] on span "Add" at bounding box center [992, 341] width 37 height 19
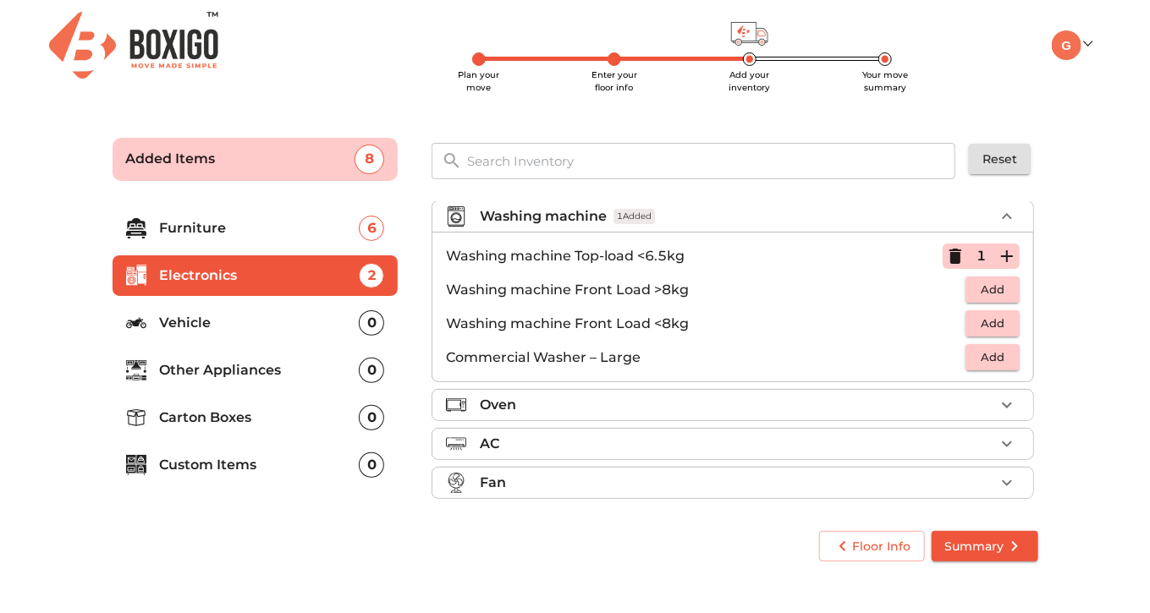
scroll to position [91, 0]
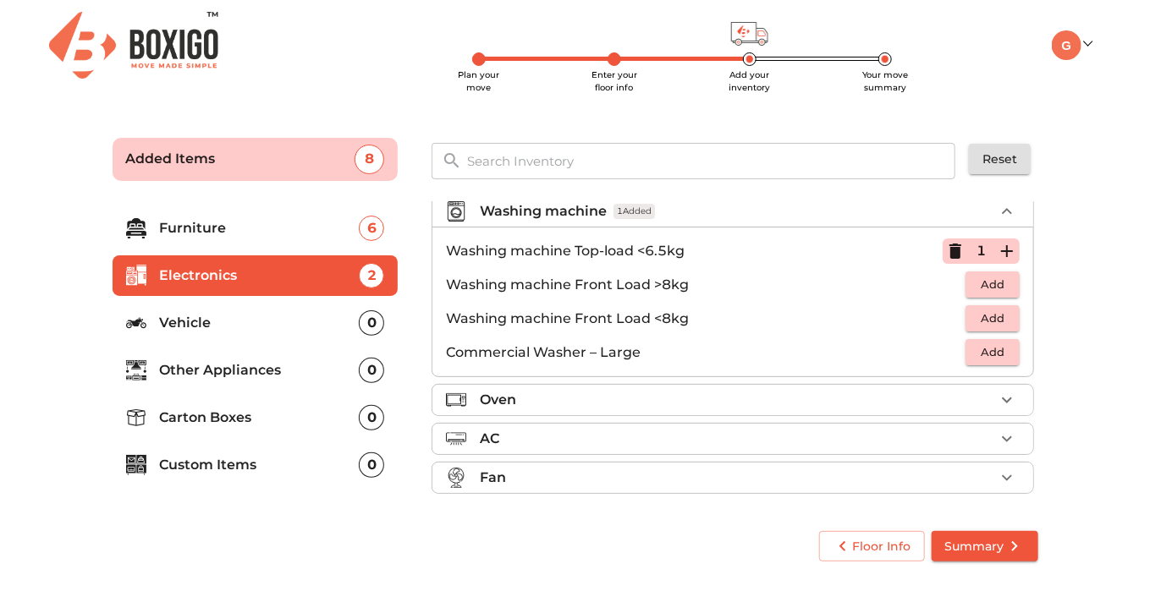
click at [272, 377] on p "Other Appliances" at bounding box center [260, 370] width 200 height 20
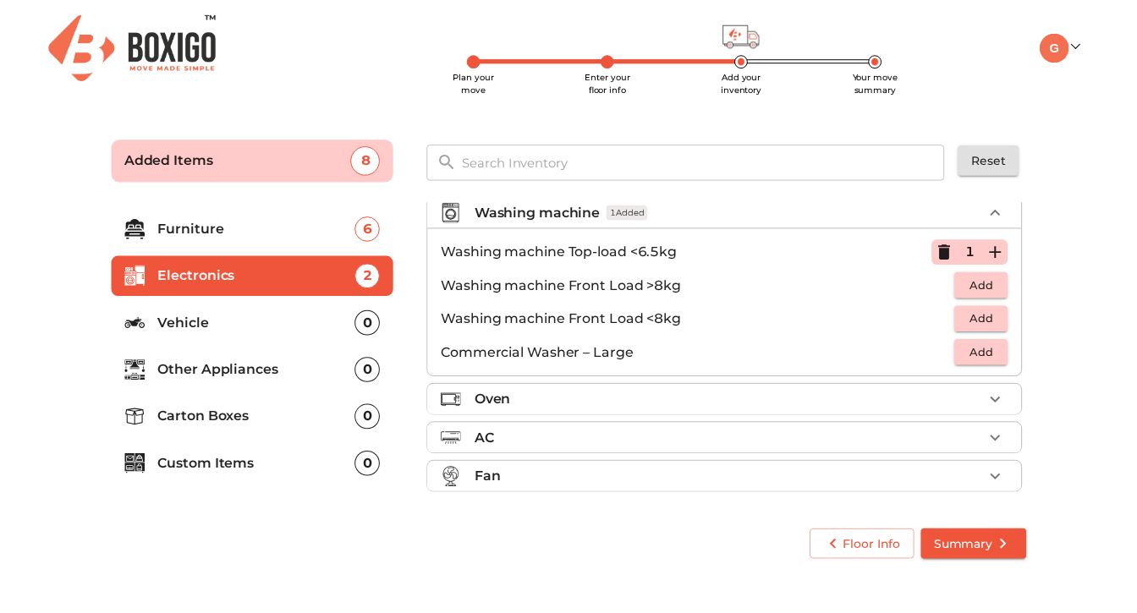
scroll to position [0, 0]
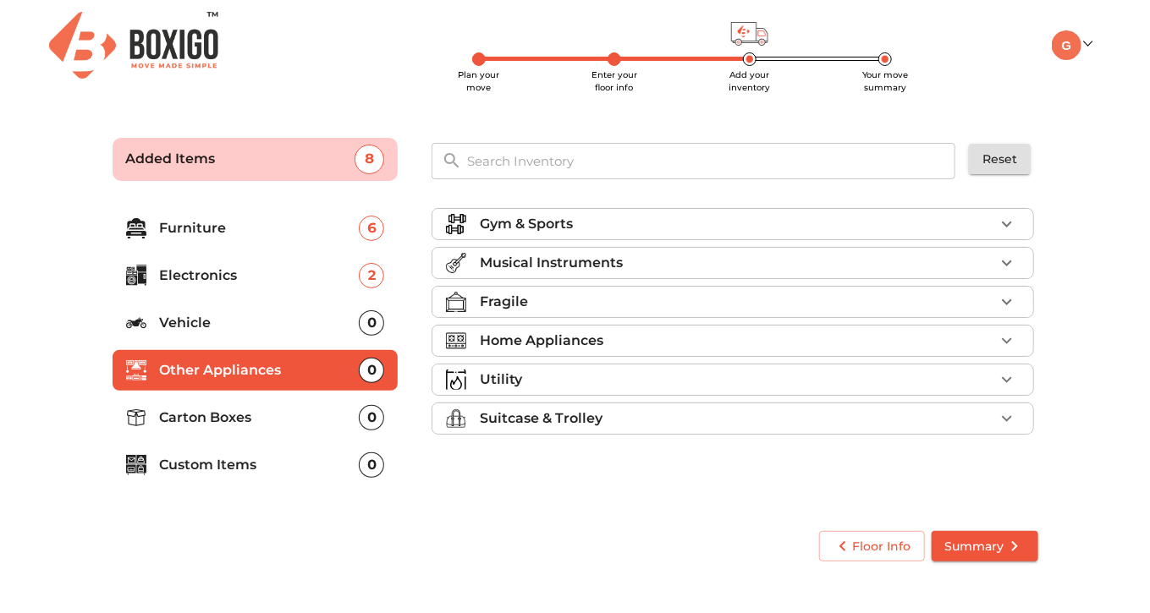
click at [237, 414] on p "Carton Boxes" at bounding box center [260, 418] width 200 height 20
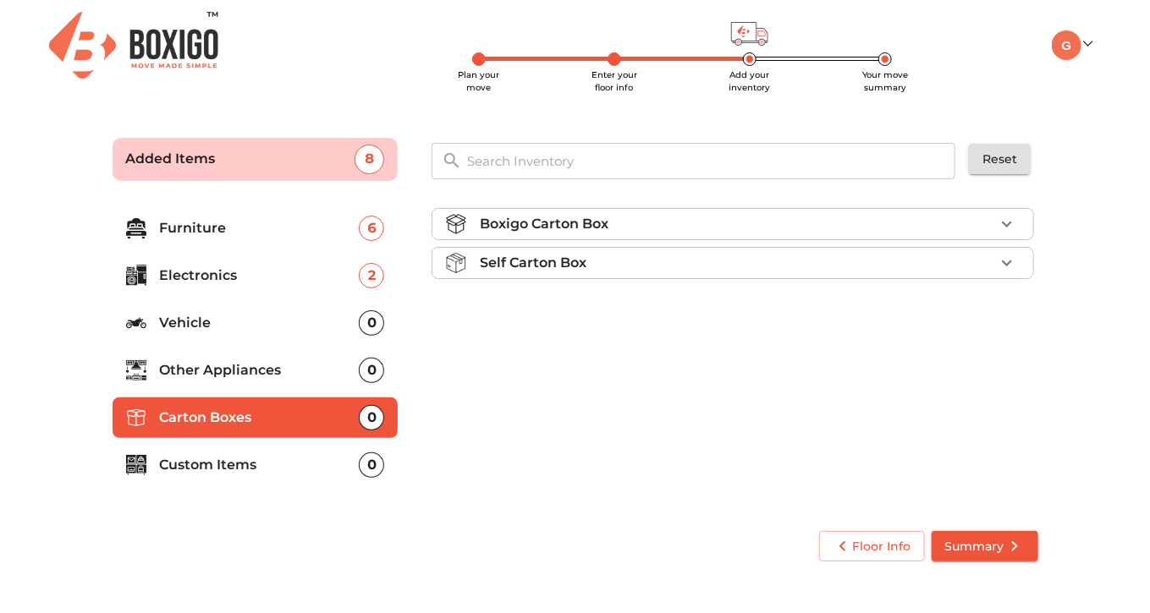
click at [983, 540] on span "Summary" at bounding box center [985, 546] width 80 height 21
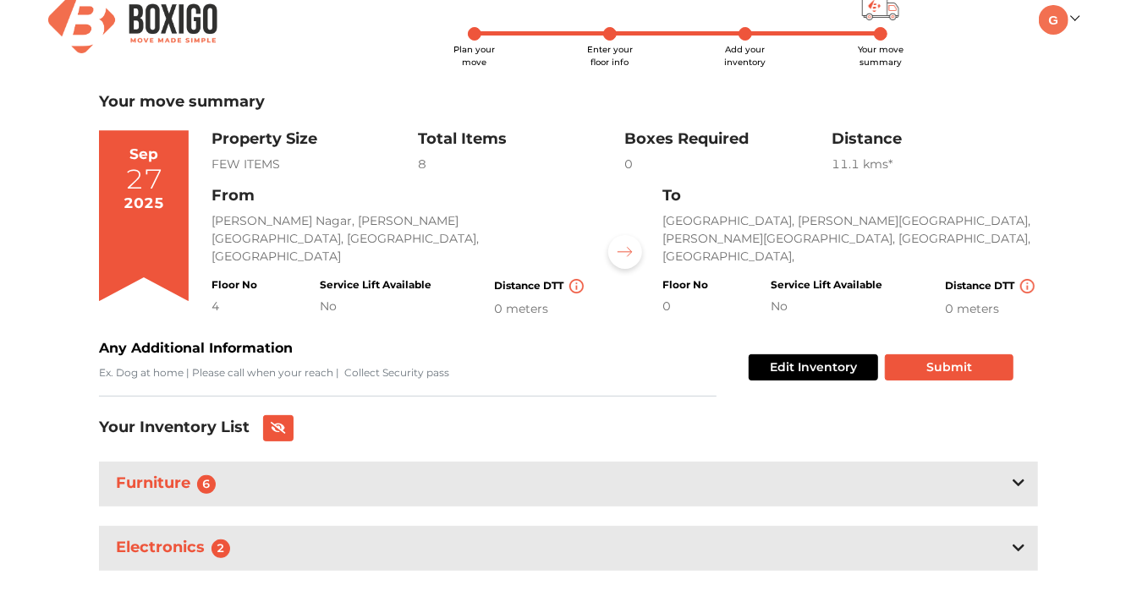
scroll to position [39, 0]
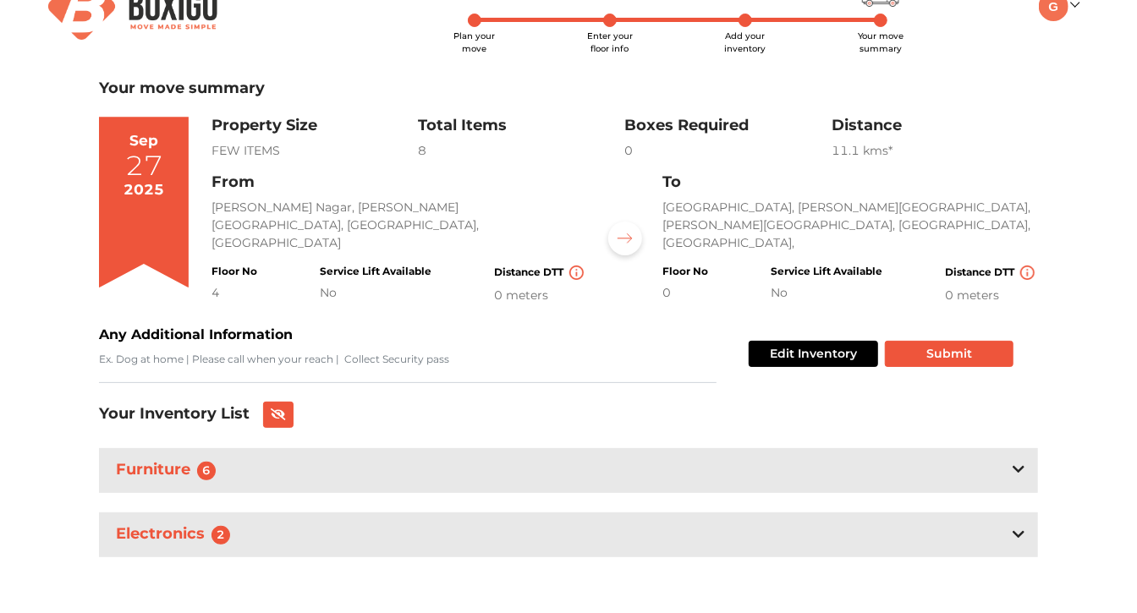
click at [447, 464] on div "Furniture 6" at bounding box center [568, 470] width 939 height 45
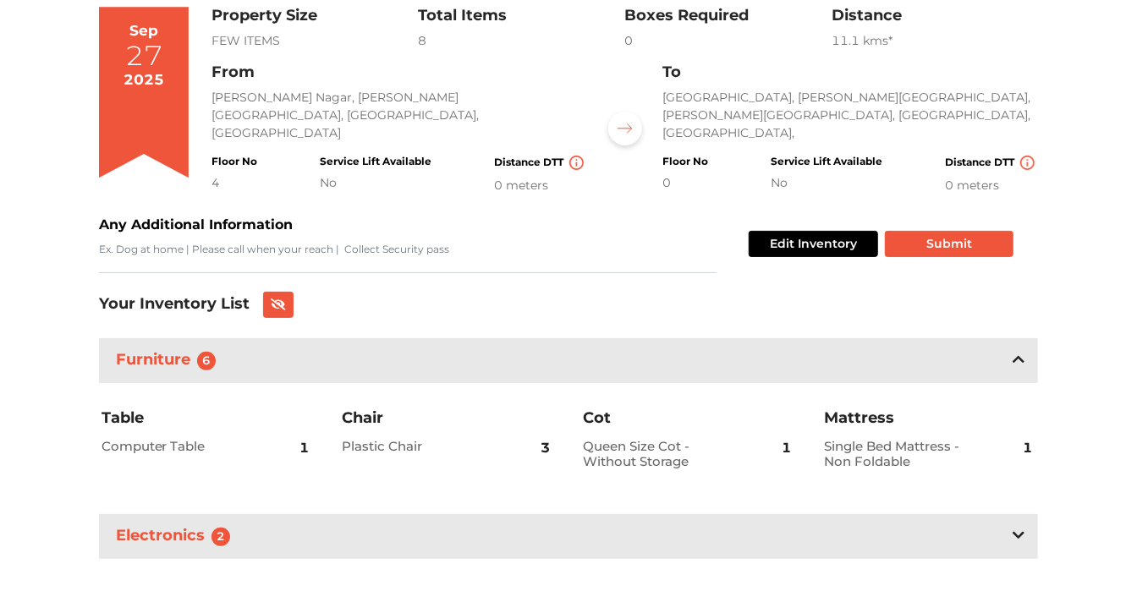
scroll to position [151, 0]
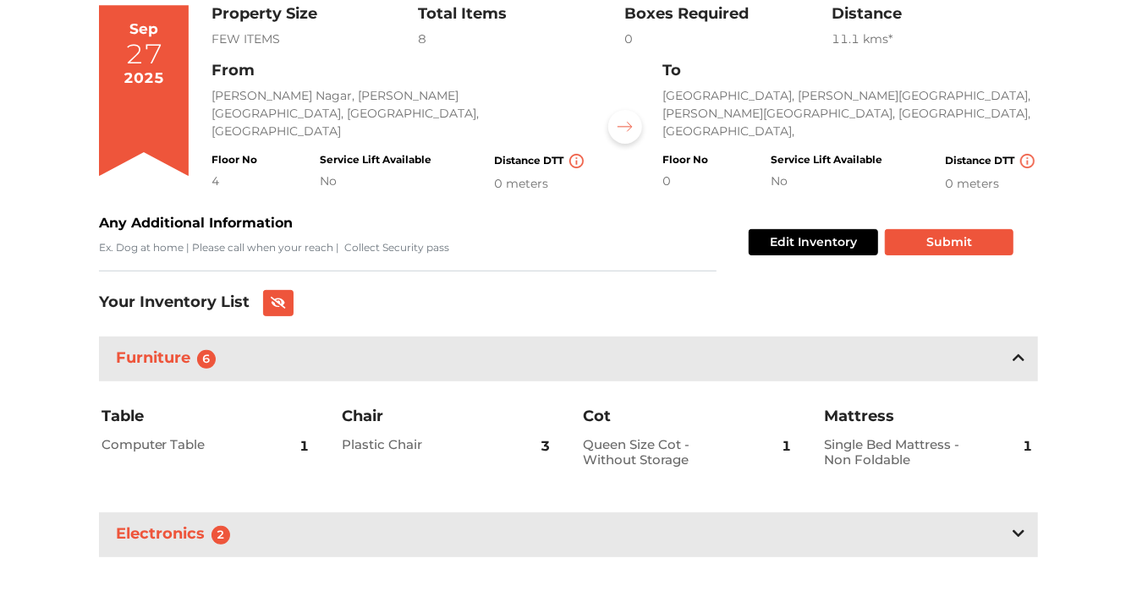
click at [635, 534] on div "Electronics 2" at bounding box center [568, 535] width 939 height 45
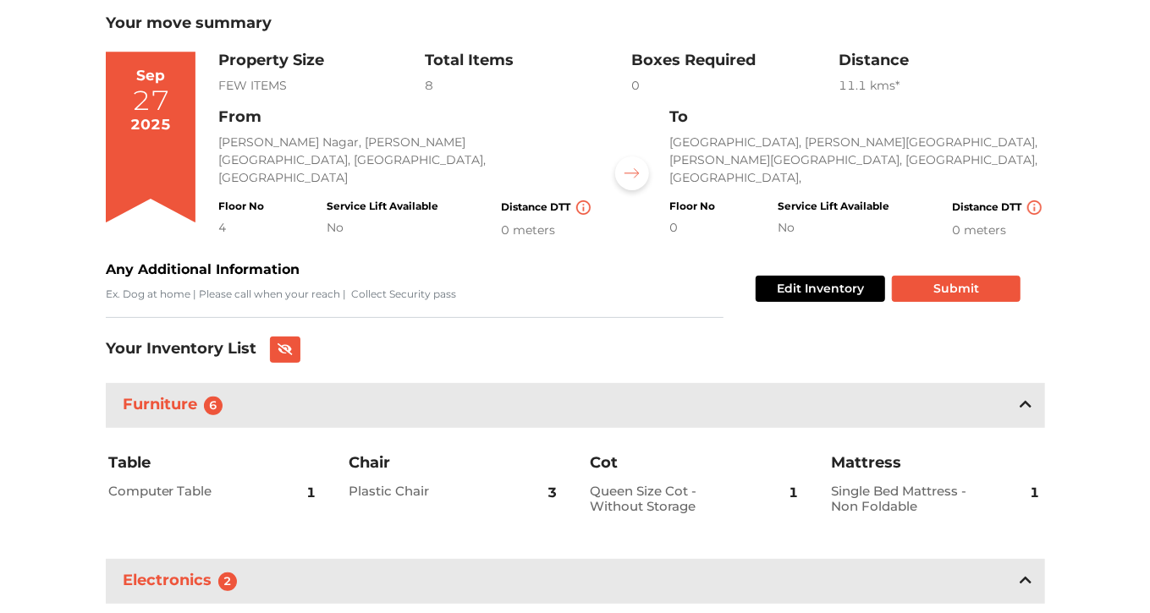
scroll to position [169, 0]
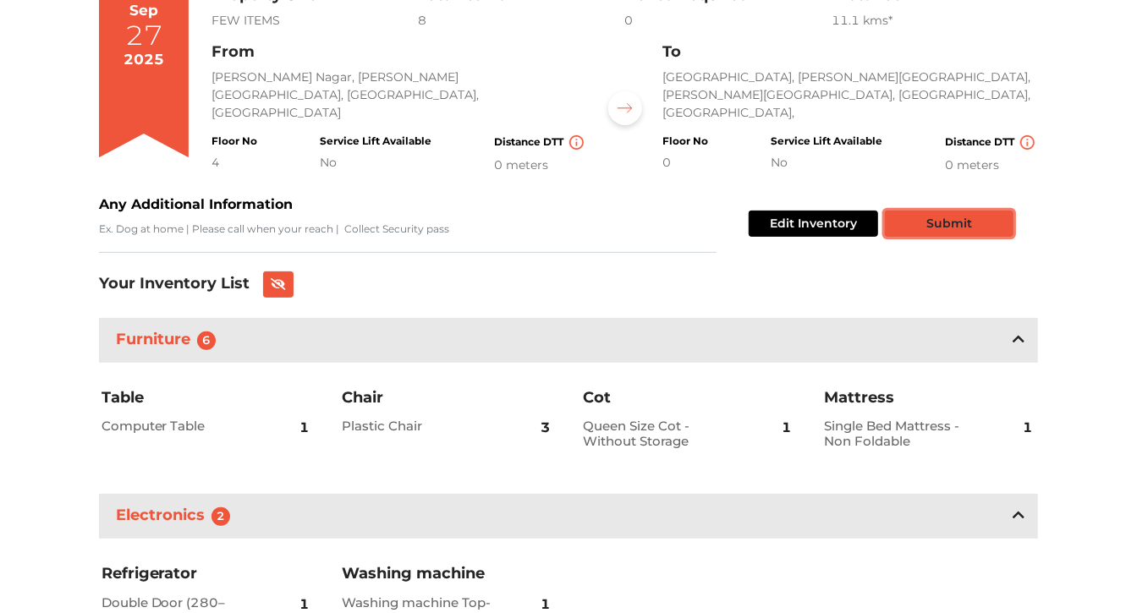
click at [939, 223] on button "Submit" at bounding box center [949, 224] width 129 height 26
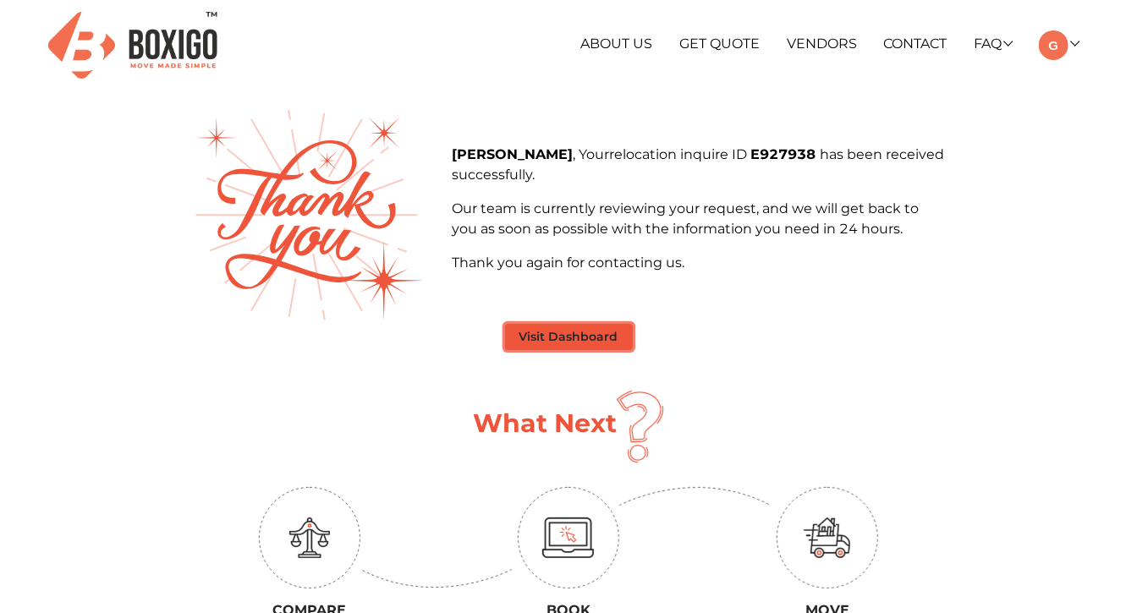
click at [567, 340] on button "Visit Dashboard" at bounding box center [569, 337] width 128 height 26
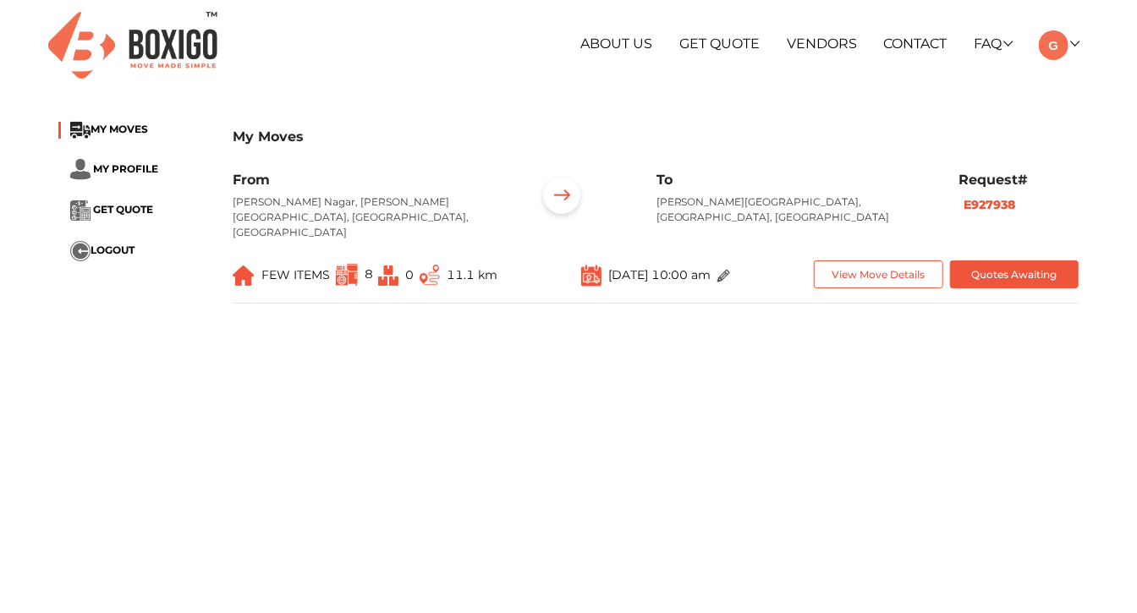
click at [220, 337] on main "My Moves MY MOVES MY PROFILE GET QUOTE LOGOUT My Moves From Akshaya Nagar, Rama…" at bounding box center [568, 414] width 1137 height 609
click at [102, 206] on span "GET QUOTE" at bounding box center [123, 209] width 60 height 13
click at [995, 261] on button "Quotes Awaiting" at bounding box center [1014, 275] width 129 height 28
click at [889, 265] on button "View Move Details" at bounding box center [878, 275] width 129 height 28
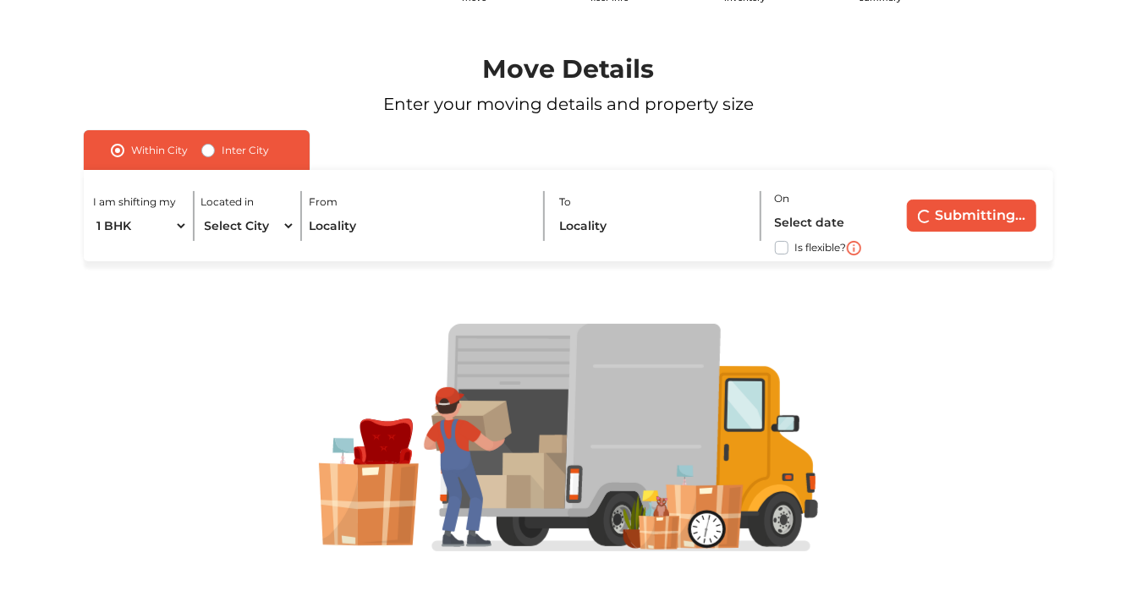
scroll to position [91, 0]
